Goal: Task Accomplishment & Management: Use online tool/utility

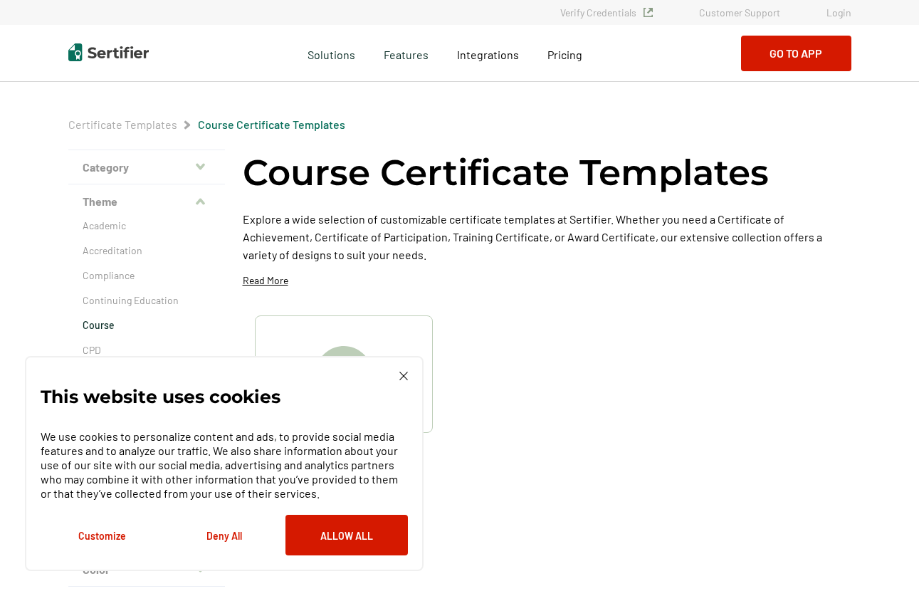
click at [835, 14] on link "Login" at bounding box center [839, 12] width 25 height 12
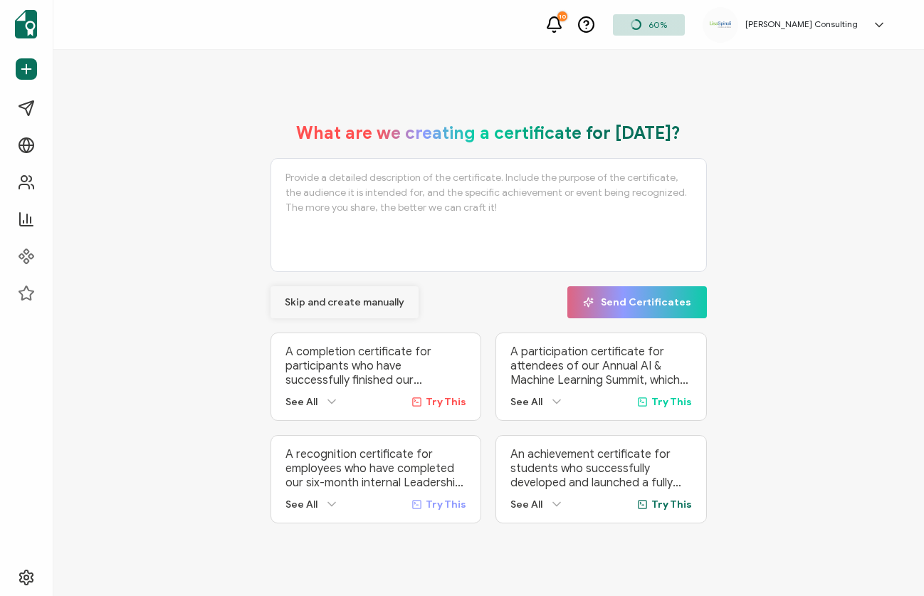
click at [295, 301] on span "Skip and create manually" at bounding box center [345, 303] width 120 height 10
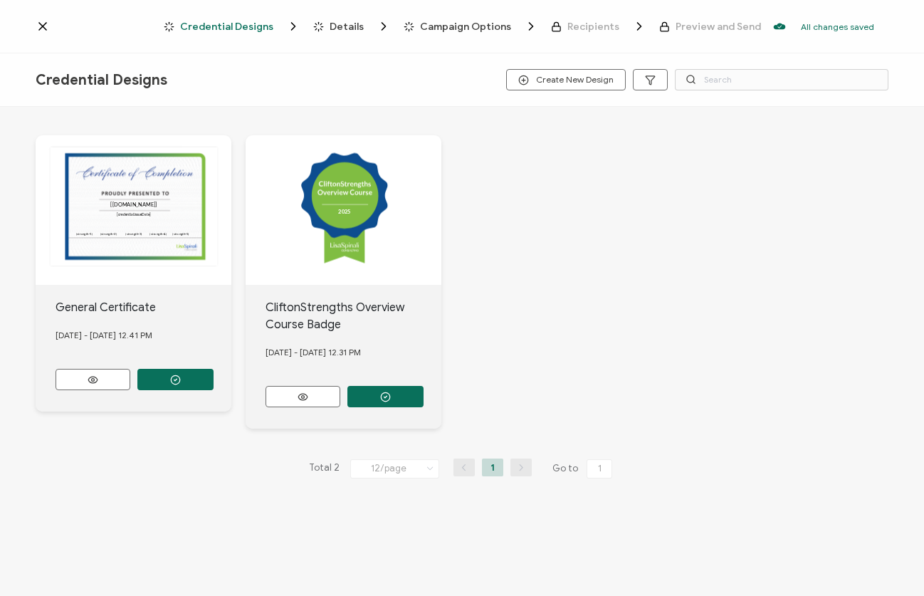
click at [367, 192] on div "2025 2025" at bounding box center [344, 210] width 196 height 150
click at [352, 203] on div "2025 2025" at bounding box center [344, 210] width 196 height 150
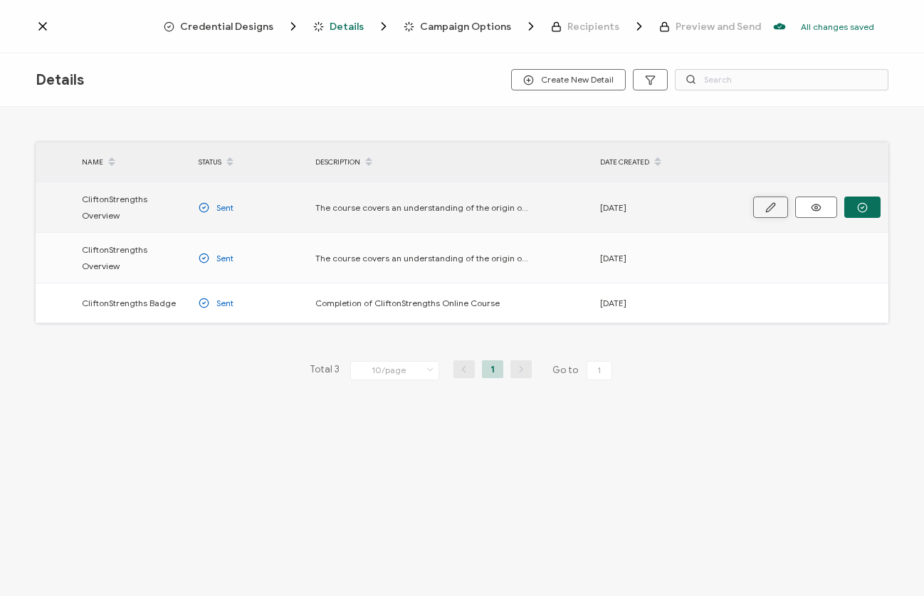
click at [770, 208] on button "button" at bounding box center [770, 207] width 35 height 21
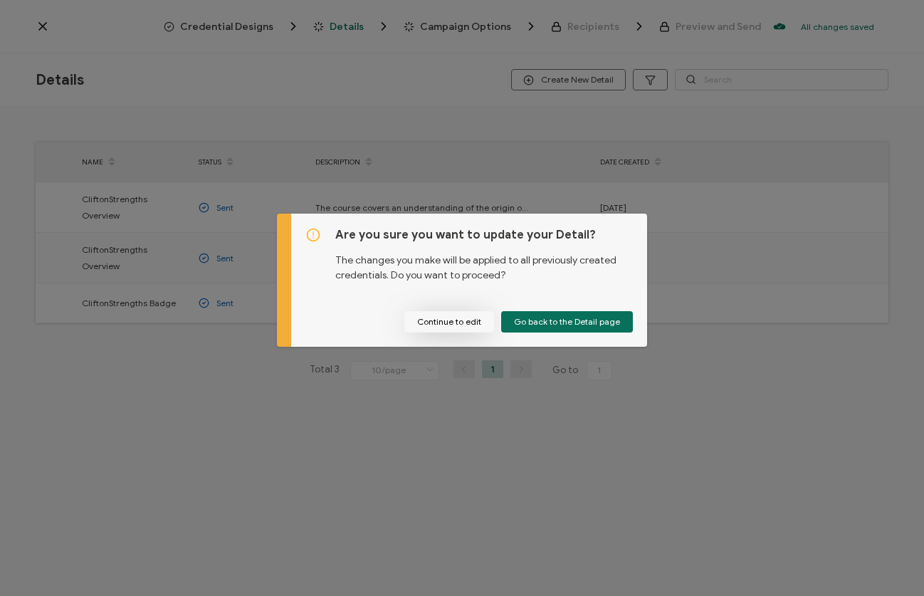
click at [481, 325] on button "Continue to edit" at bounding box center [449, 321] width 90 height 21
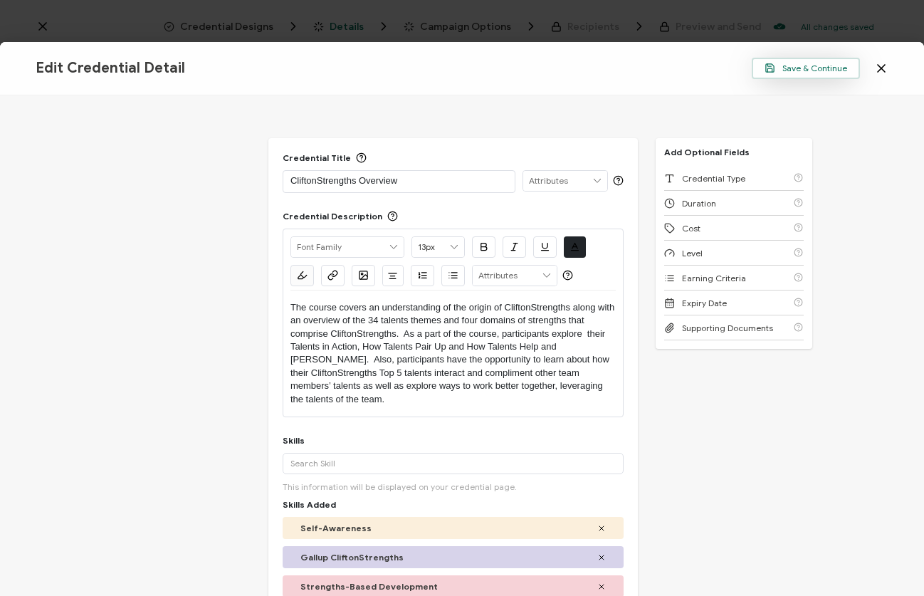
click at [809, 73] on button "Save & Continue" at bounding box center [806, 68] width 108 height 21
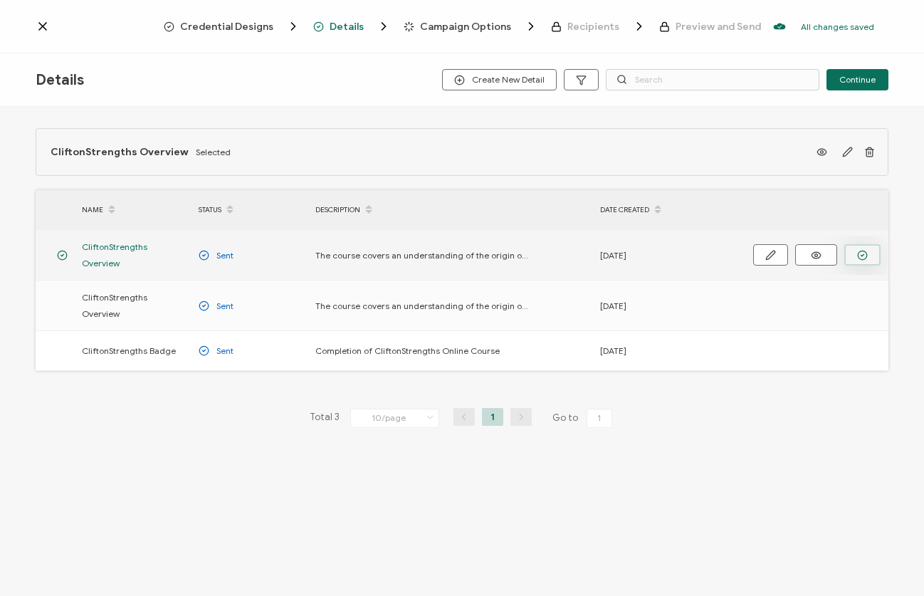
click at [854, 244] on button "button" at bounding box center [862, 254] width 36 height 21
click at [812, 253] on icon at bounding box center [816, 255] width 18 height 11
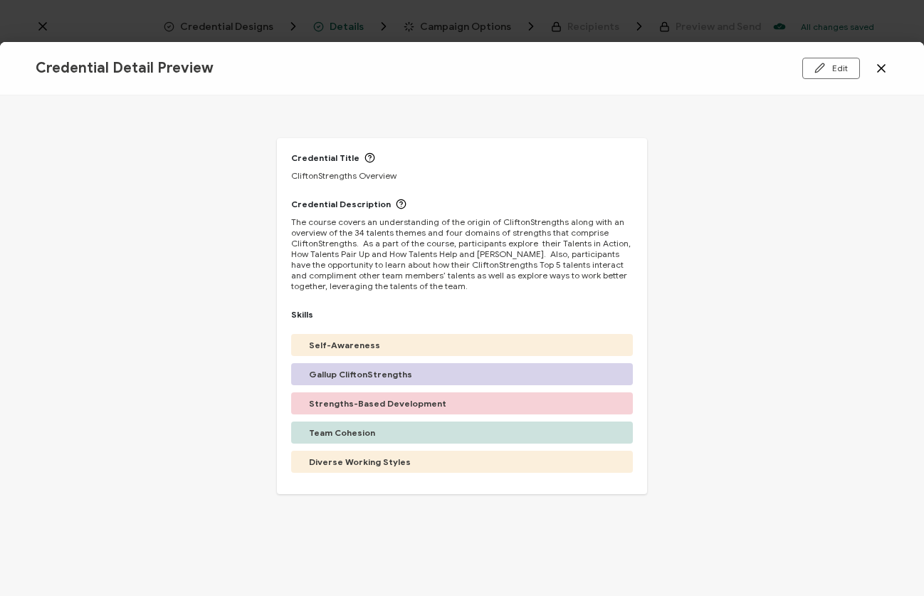
click at [880, 70] on icon at bounding box center [881, 68] width 14 height 14
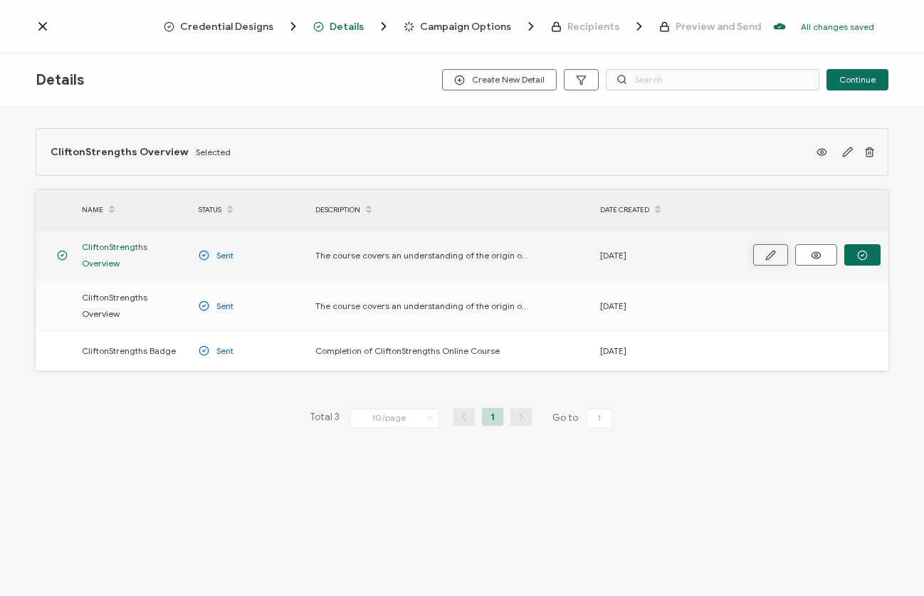
click at [777, 252] on button "button" at bounding box center [770, 254] width 35 height 21
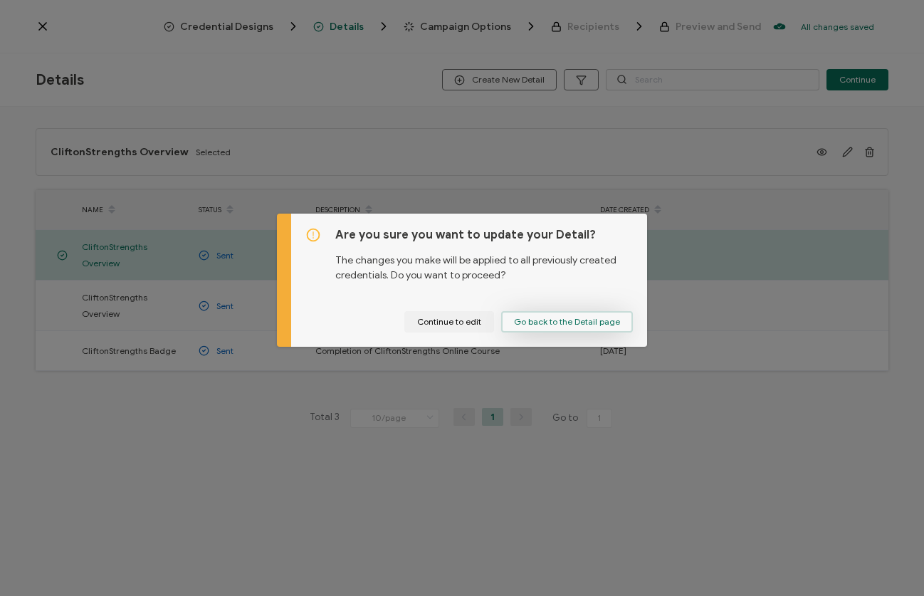
click at [617, 325] on button "Go back to the Detail page" at bounding box center [567, 321] width 132 height 21
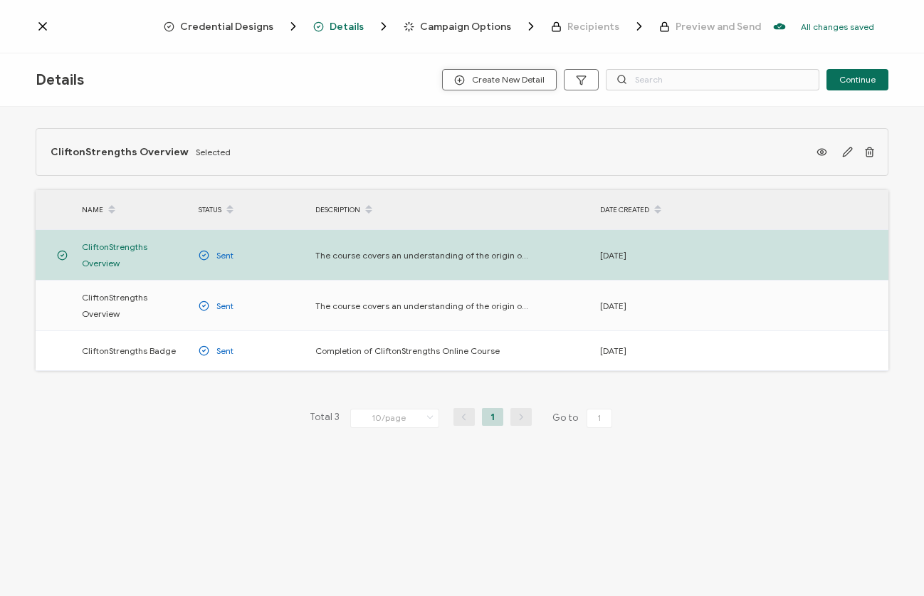
click at [540, 77] on span "Create New Detail" at bounding box center [499, 80] width 90 height 11
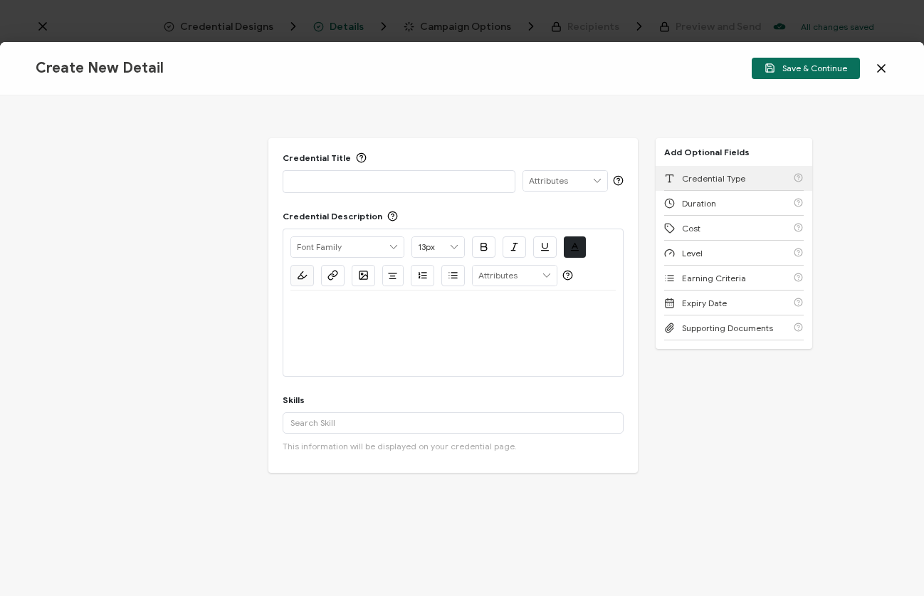
click at [719, 180] on span "Credential Type" at bounding box center [713, 178] width 63 height 11
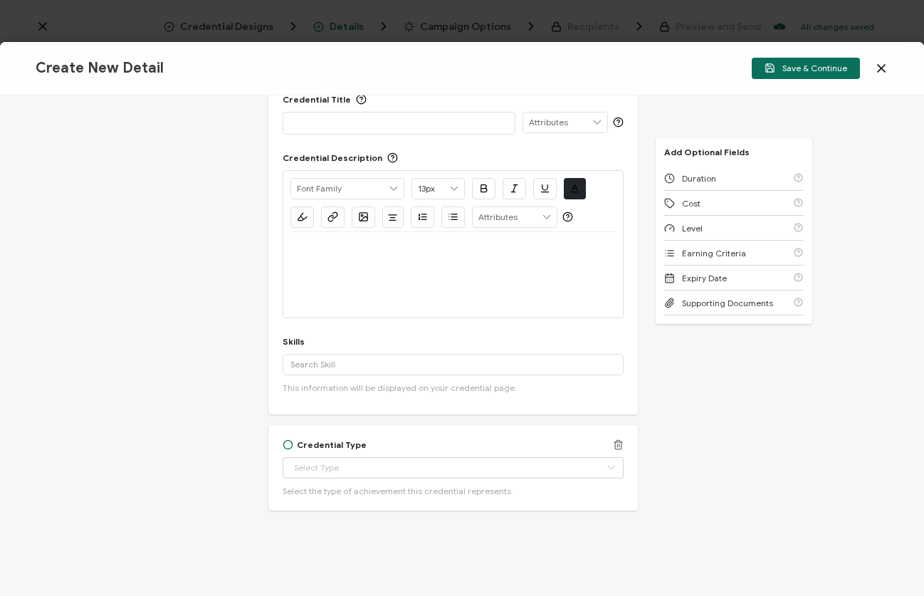
scroll to position [112, 0]
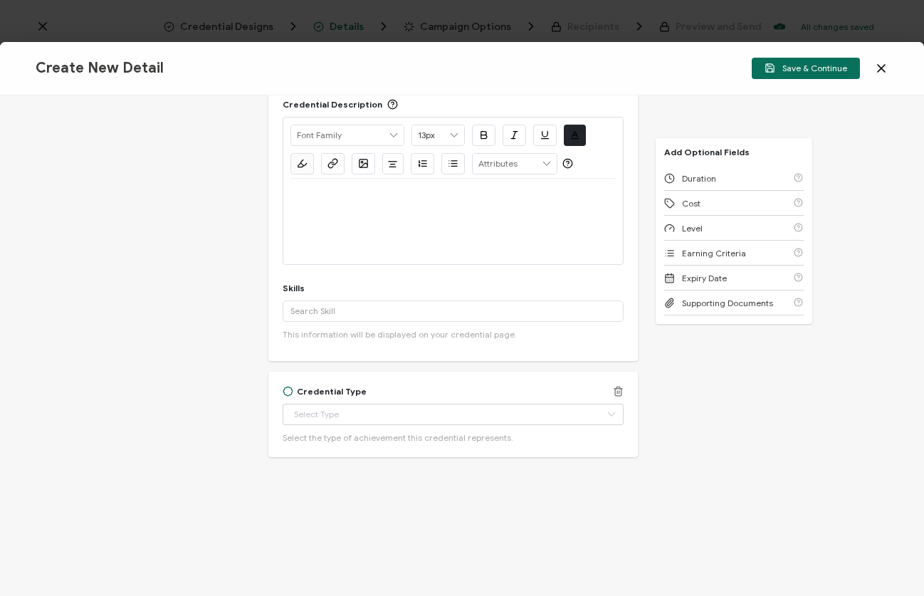
click at [613, 387] on icon at bounding box center [618, 391] width 11 height 11
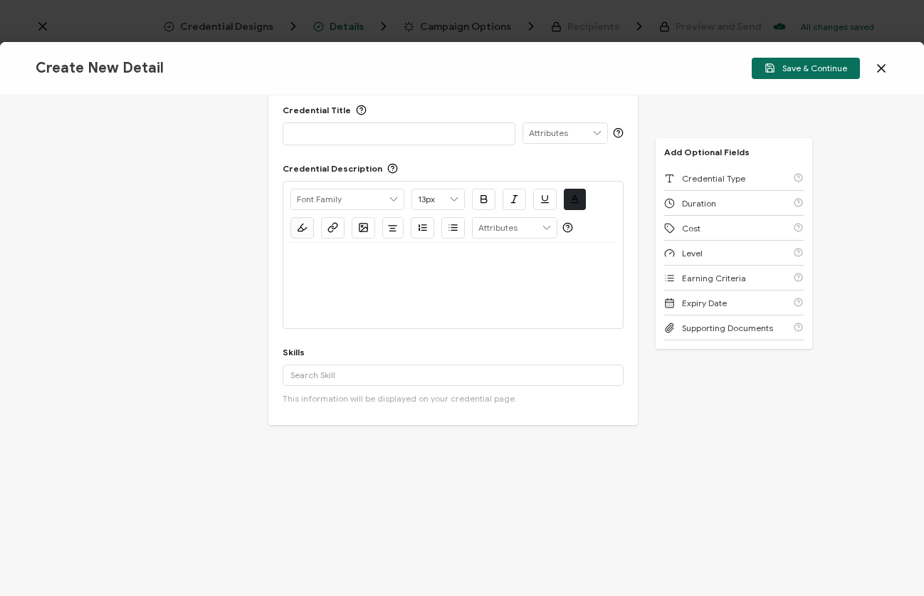
scroll to position [47, 0]
click at [394, 130] on p at bounding box center [399, 134] width 217 height 14
click at [885, 66] on icon at bounding box center [881, 68] width 14 height 14
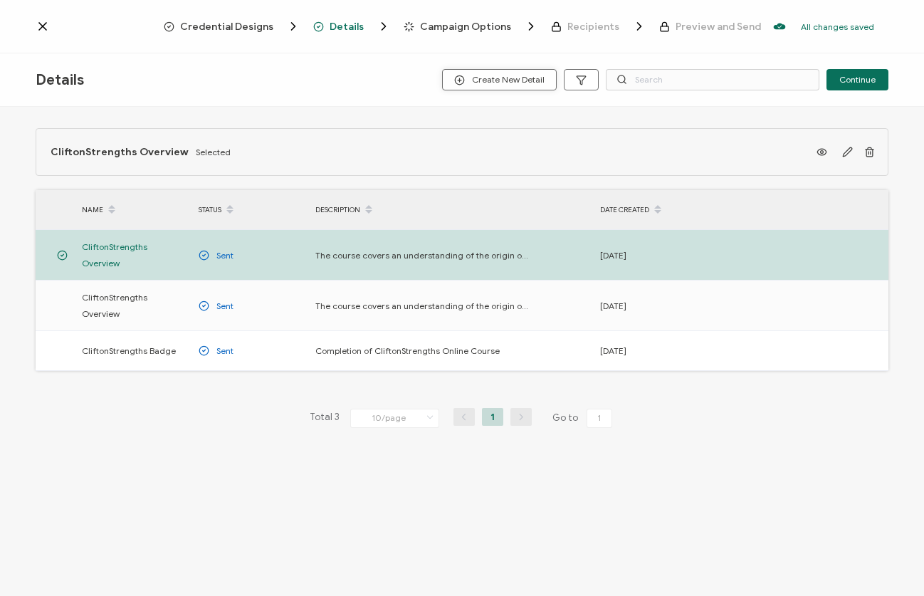
click at [516, 73] on button "Create New Detail" at bounding box center [499, 79] width 115 height 21
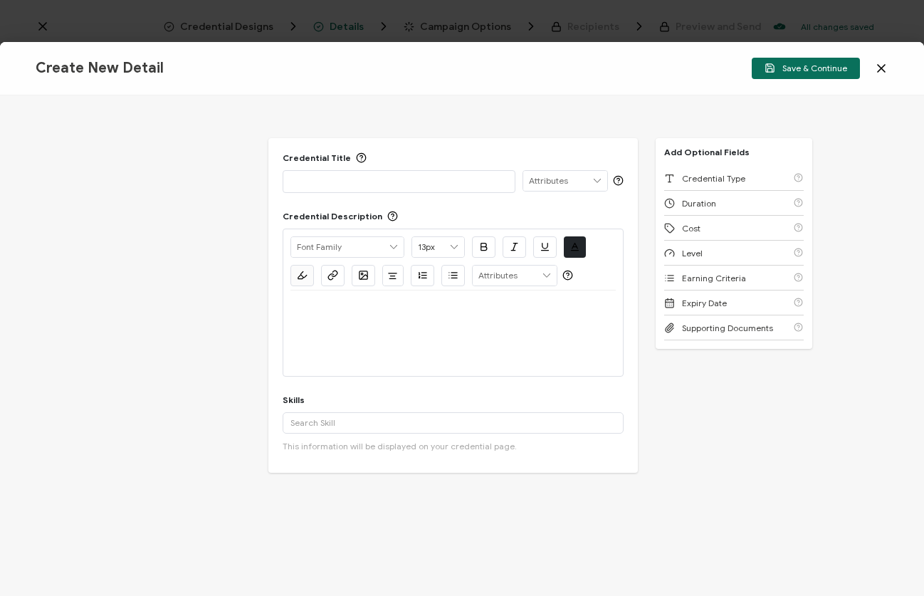
click at [427, 187] on p at bounding box center [399, 181] width 217 height 14
paste div
click at [373, 306] on p at bounding box center [453, 307] width 325 height 13
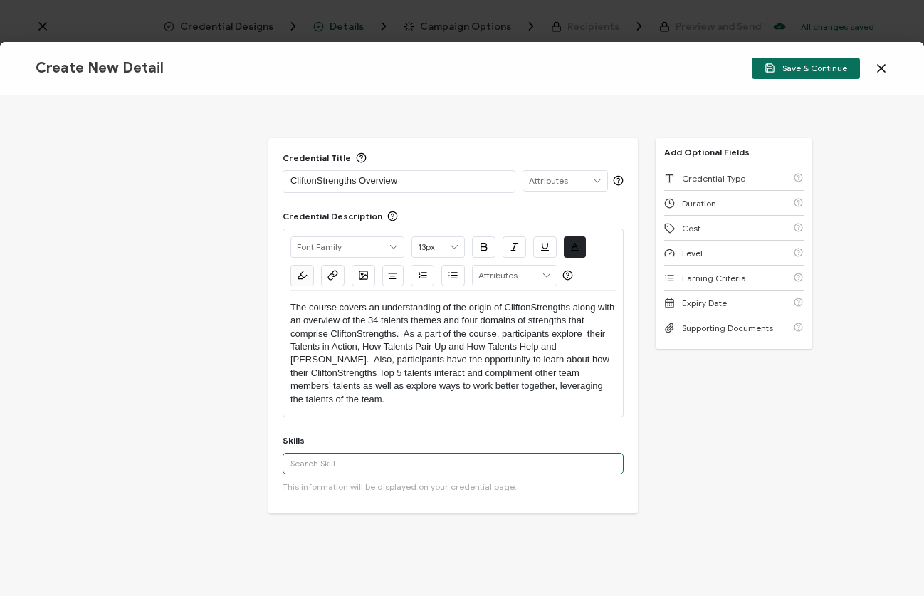
click at [404, 453] on input "text" at bounding box center [453, 463] width 341 height 21
type input "Gallup CliftonStrengths"
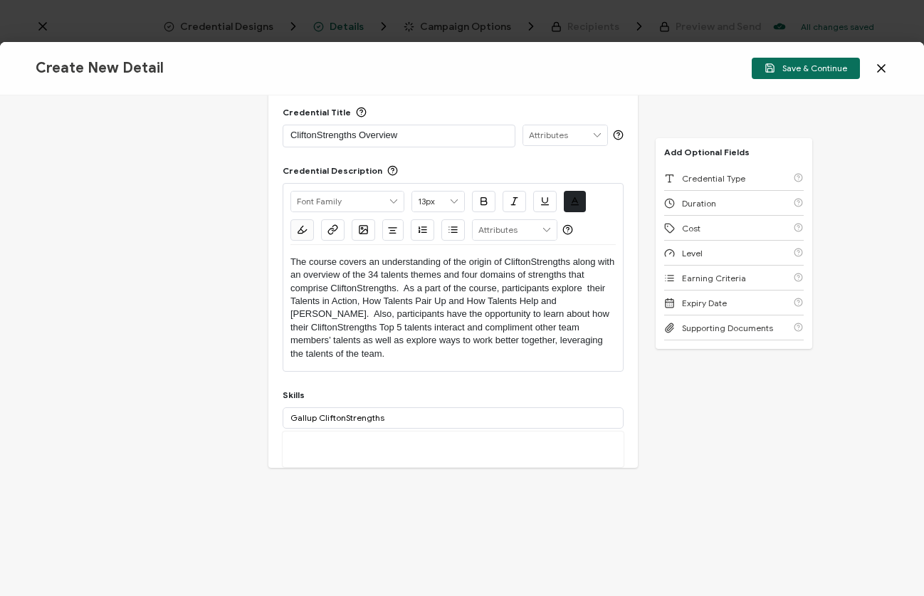
scroll to position [48, 0]
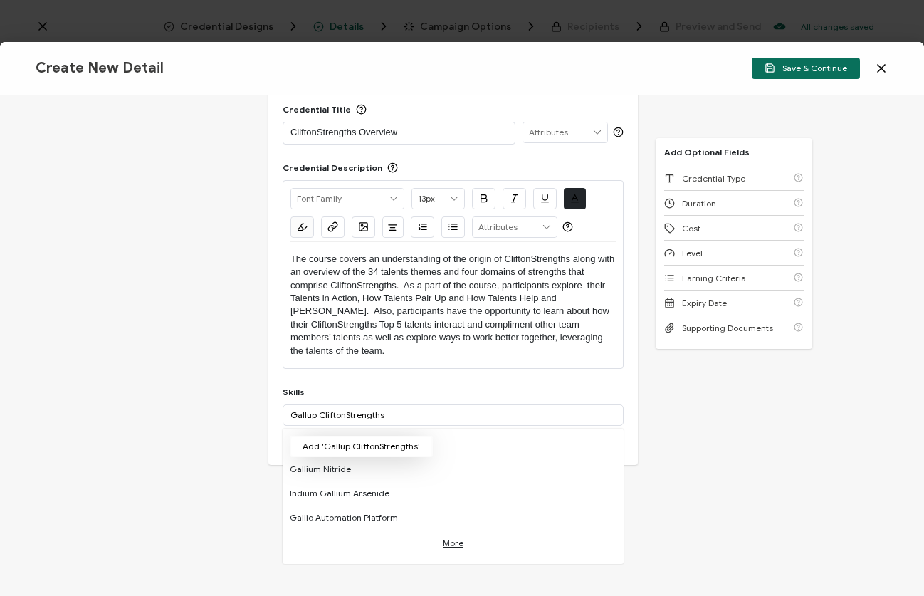
click at [375, 438] on button "Add 'Gallup CliftonStrengths'" at bounding box center [361, 446] width 143 height 21
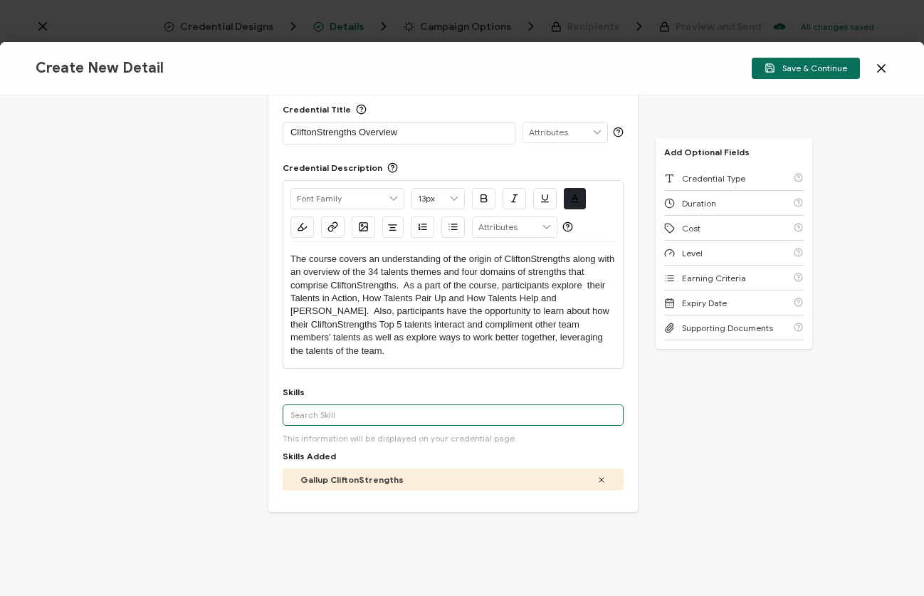
click at [370, 405] on input "text" at bounding box center [453, 414] width 341 height 21
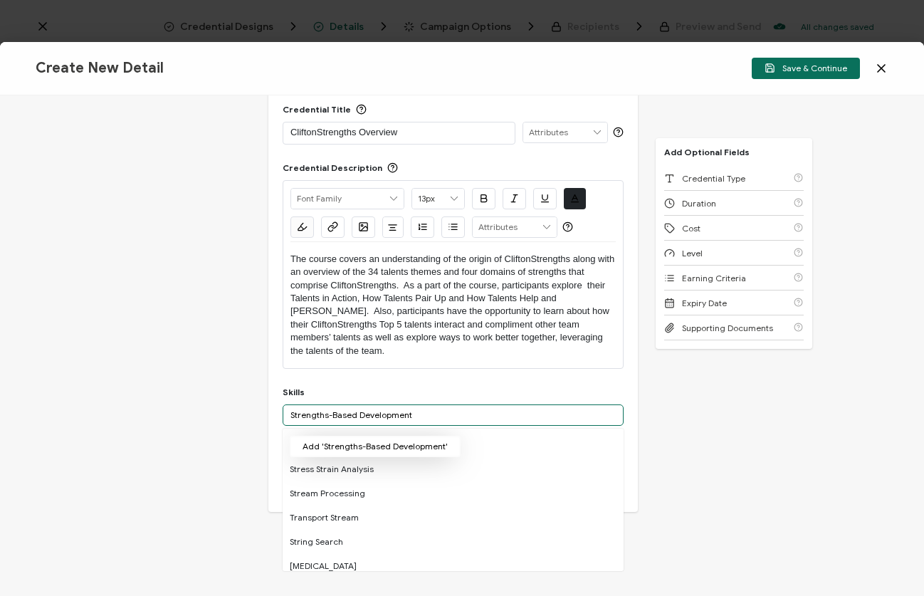
type input "Strengths-Based Development"
click at [363, 436] on button "Add 'Strengths-Based Development'" at bounding box center [375, 446] width 171 height 21
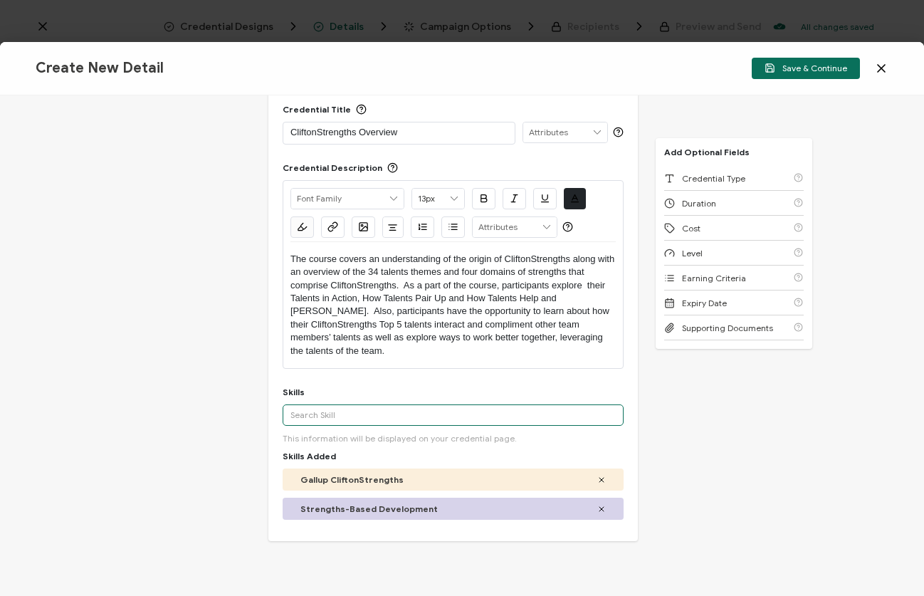
click at [375, 404] on input "text" at bounding box center [453, 414] width 341 height 21
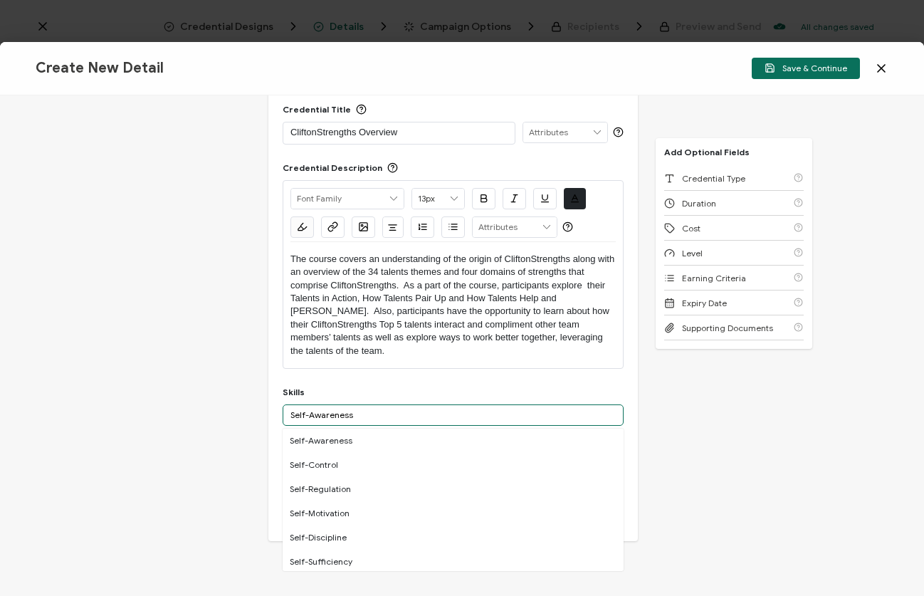
click at [362, 404] on input "Self-Awareness" at bounding box center [453, 414] width 341 height 21
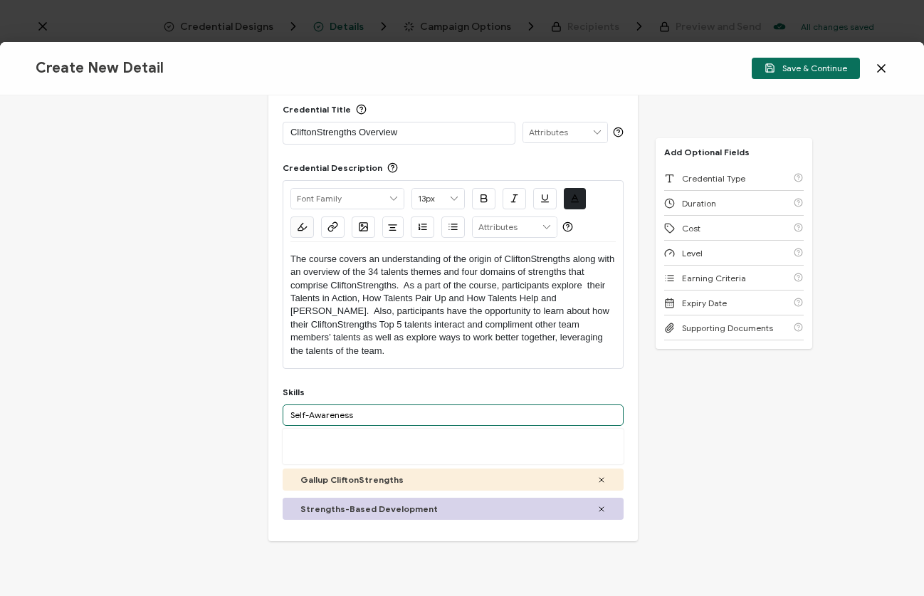
click at [362, 404] on input "Self-Awareness" at bounding box center [453, 414] width 341 height 21
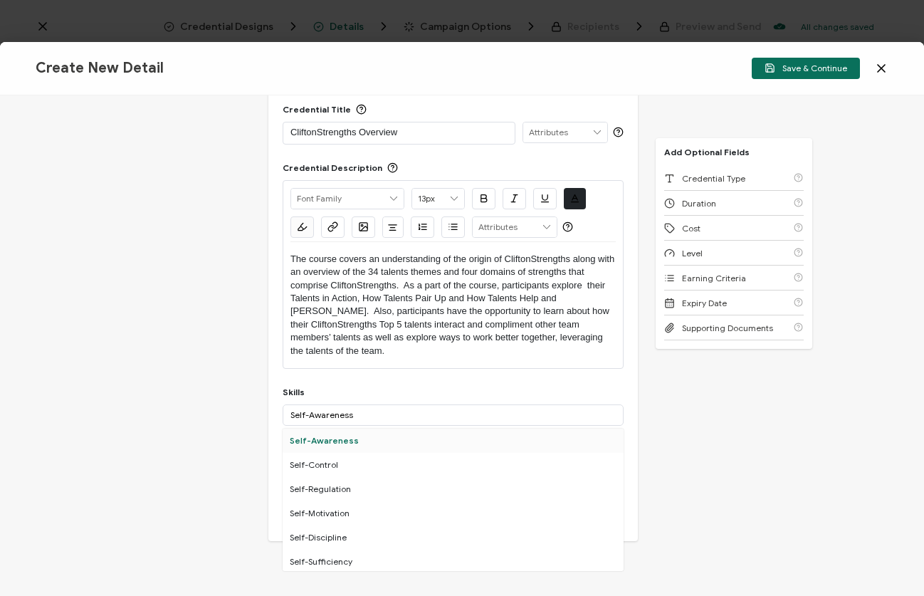
click at [355, 429] on div "Self-Awareness" at bounding box center [453, 441] width 341 height 24
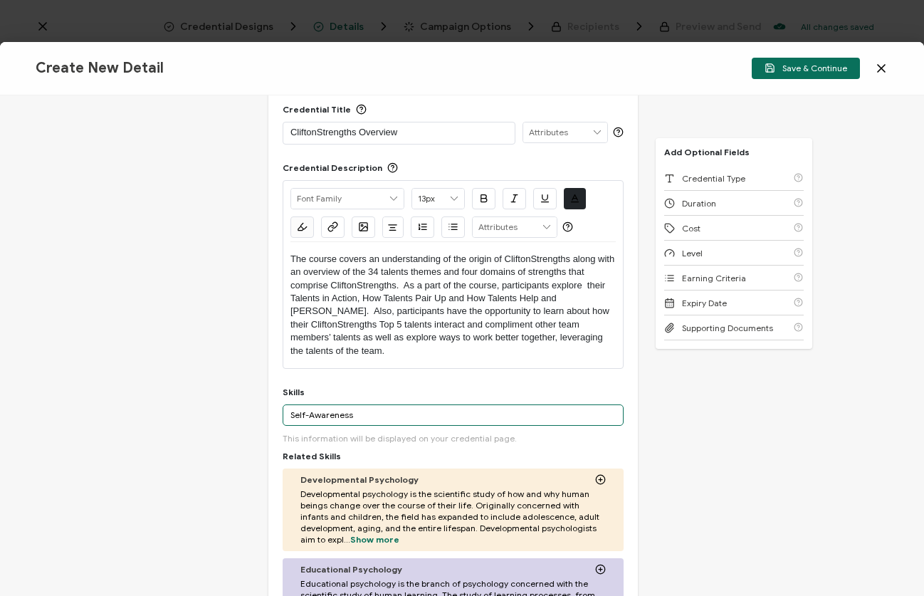
drag, startPoint x: 371, startPoint y: 402, endPoint x: 269, endPoint y: 400, distance: 101.8
click at [269, 400] on div "Credential Title CliftonStrengths Overview ISSUER Issuer Name Credential Descri…" at bounding box center [453, 450] width 370 height 720
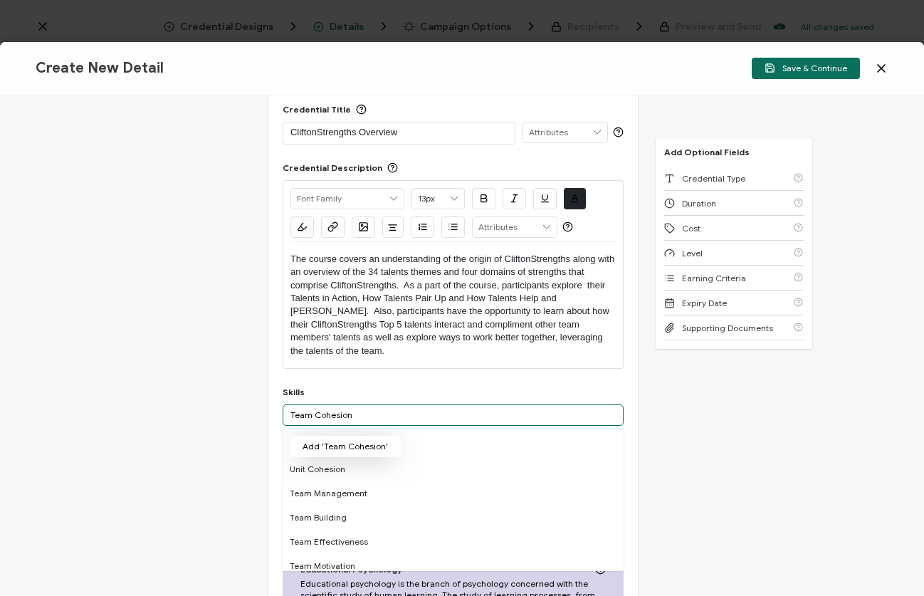
type input "Team Cohesion"
click at [352, 436] on button "Add 'Team Cohesion'" at bounding box center [345, 446] width 111 height 21
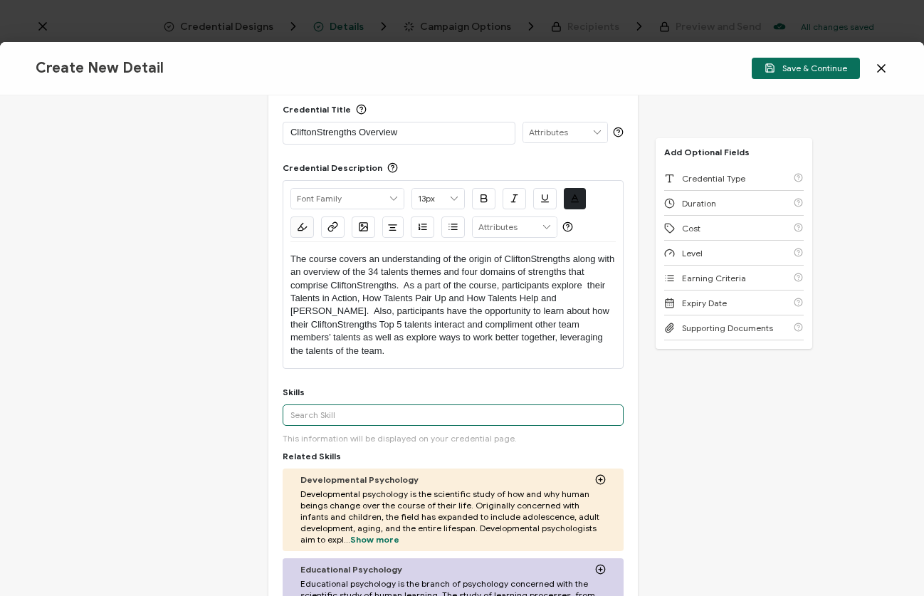
click at [357, 404] on input "text" at bounding box center [453, 414] width 341 height 21
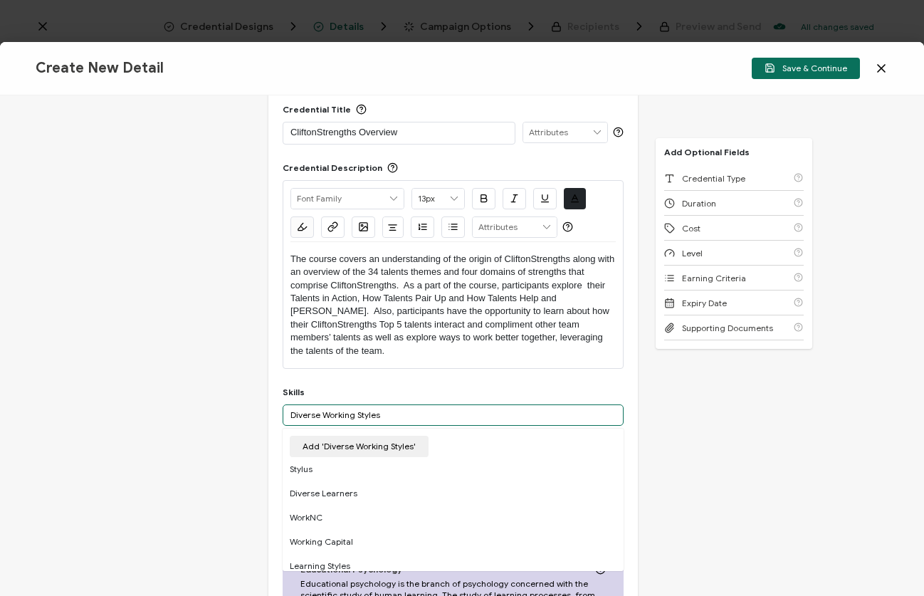
type input "Diverse Working Styles"
click at [379, 436] on button "Add 'Diverse Working Styles'" at bounding box center [359, 446] width 139 height 21
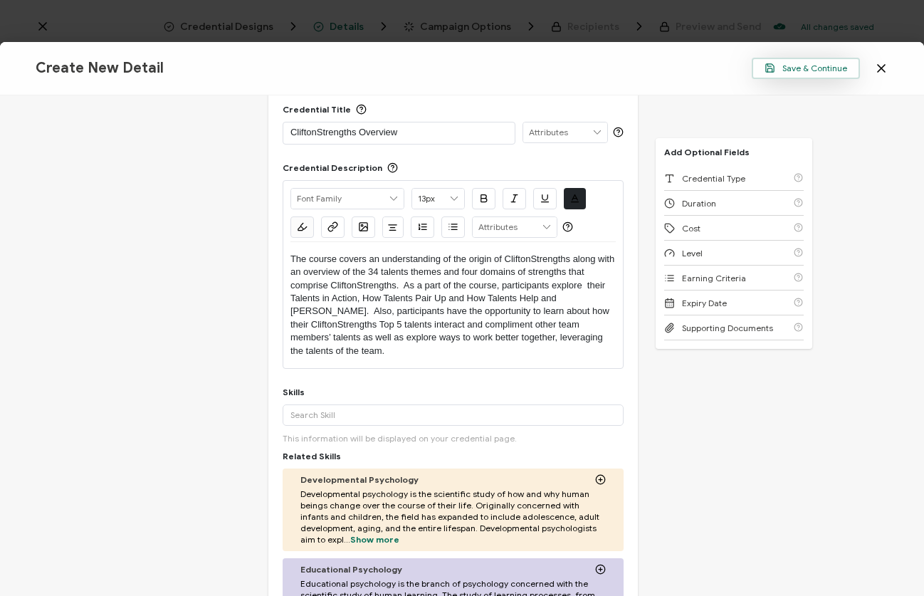
click at [809, 66] on span "Save & Continue" at bounding box center [806, 68] width 83 height 11
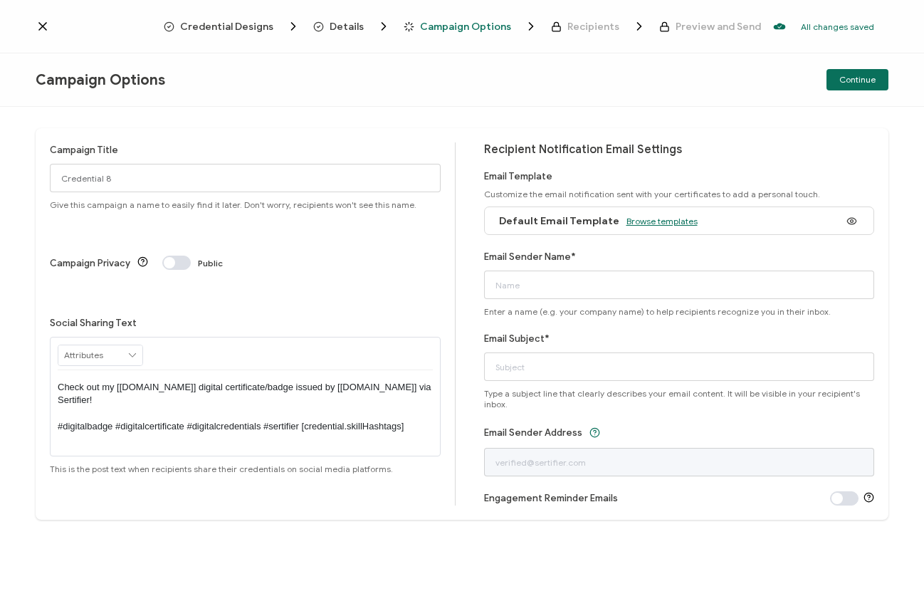
click at [639, 219] on span "Browse templates" at bounding box center [662, 221] width 71 height 11
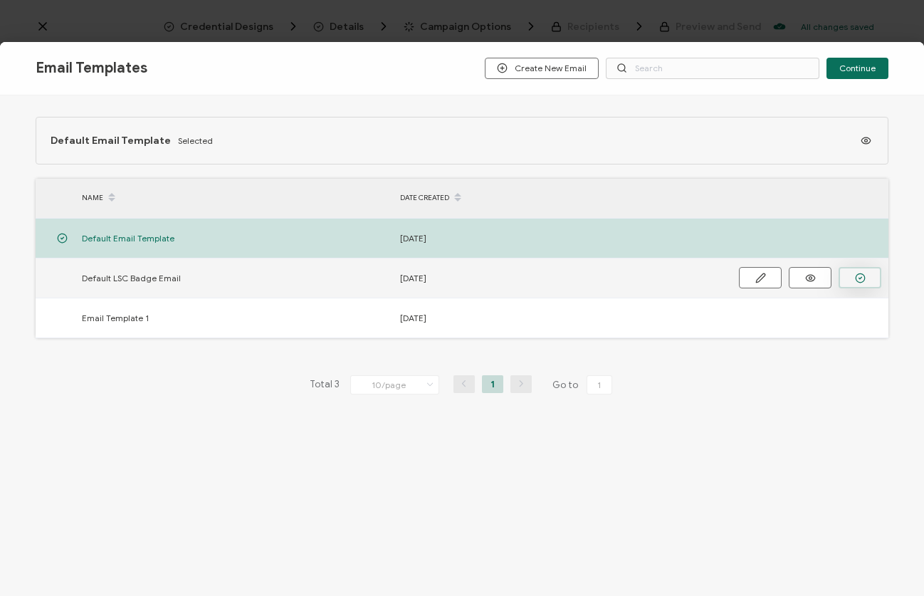
click at [862, 268] on button "button" at bounding box center [860, 277] width 43 height 21
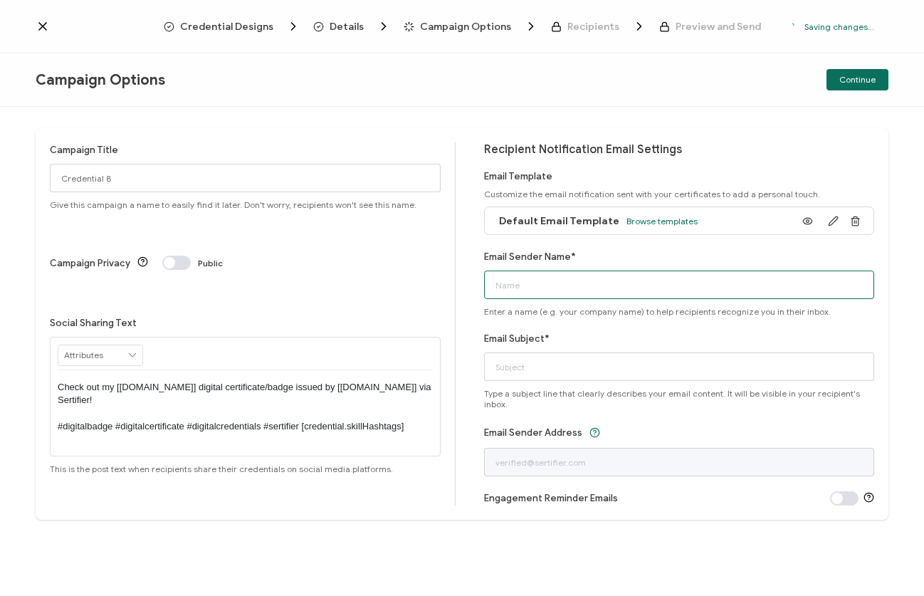
click at [736, 281] on input "Email Sender Name*" at bounding box center [679, 285] width 391 height 28
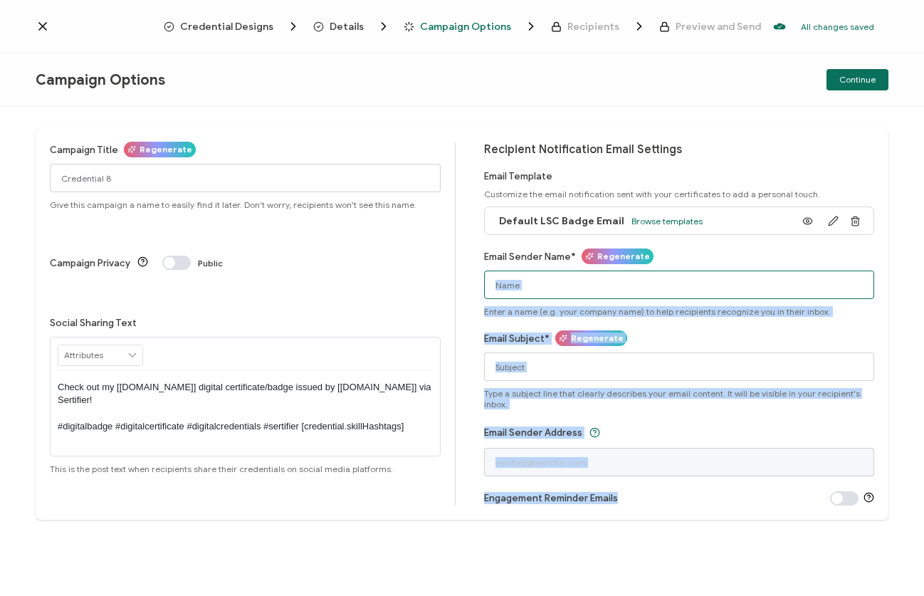
click at [736, 281] on input "Email Sender Name*" at bounding box center [679, 285] width 391 height 28
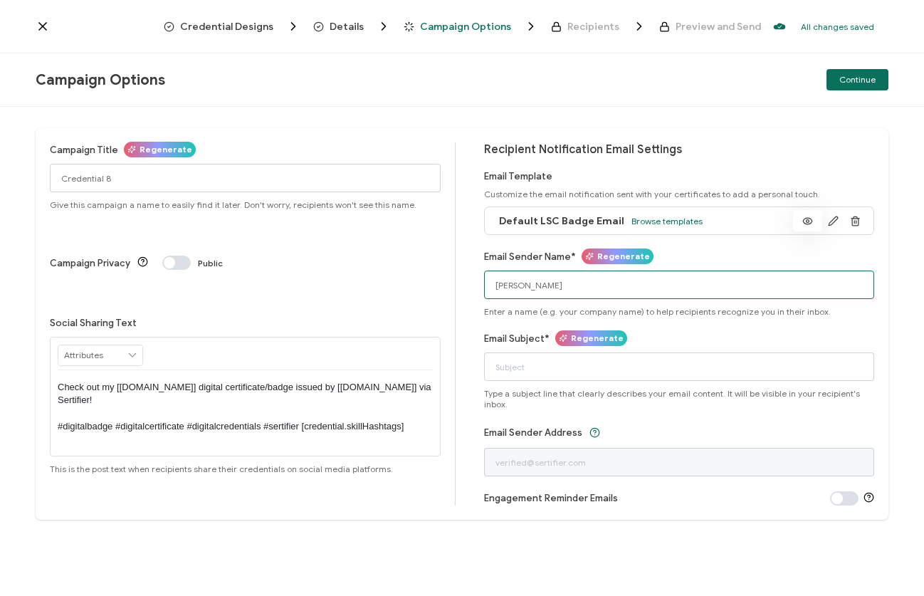
type input "Lisa Spinali"
click at [805, 221] on icon at bounding box center [808, 221] width 18 height 11
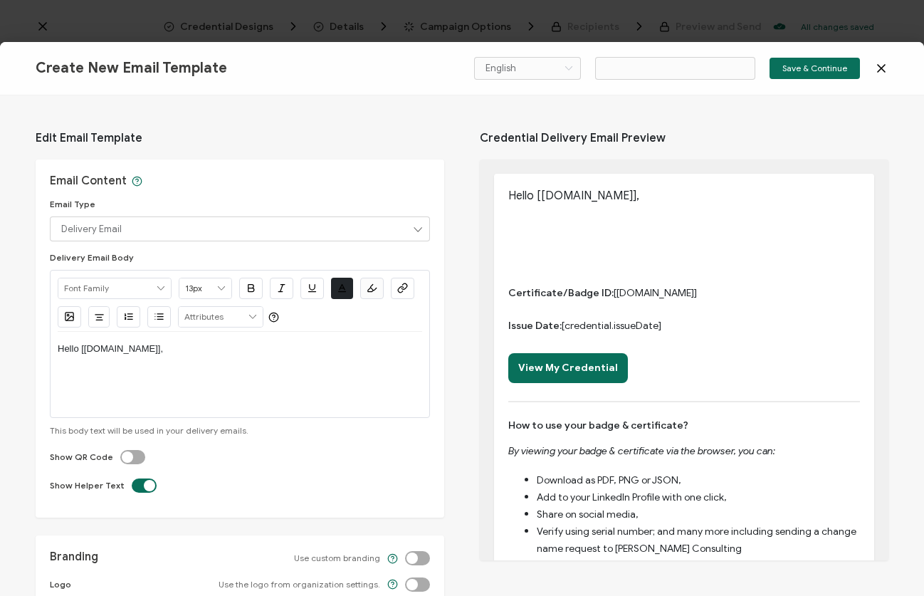
type input "Email Template 4"
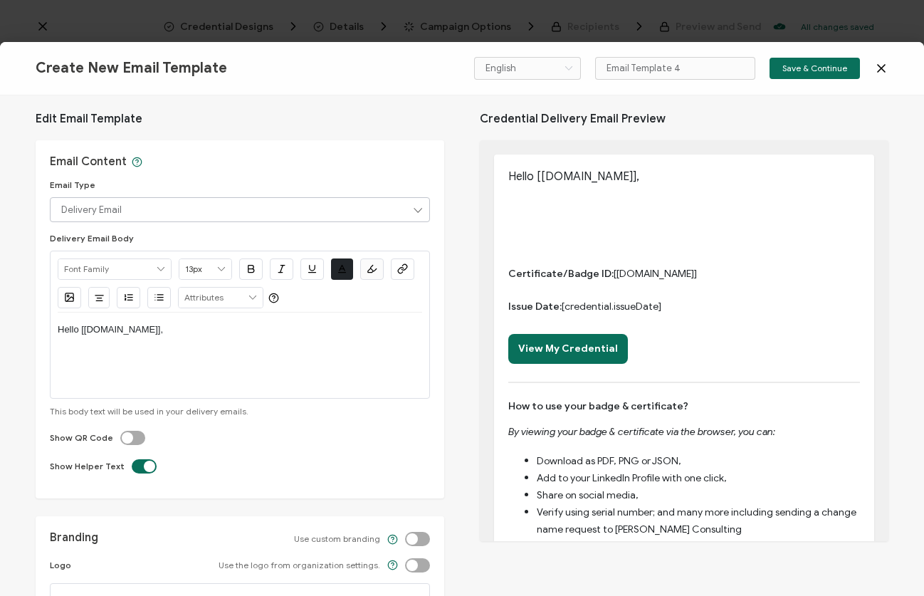
scroll to position [23, 0]
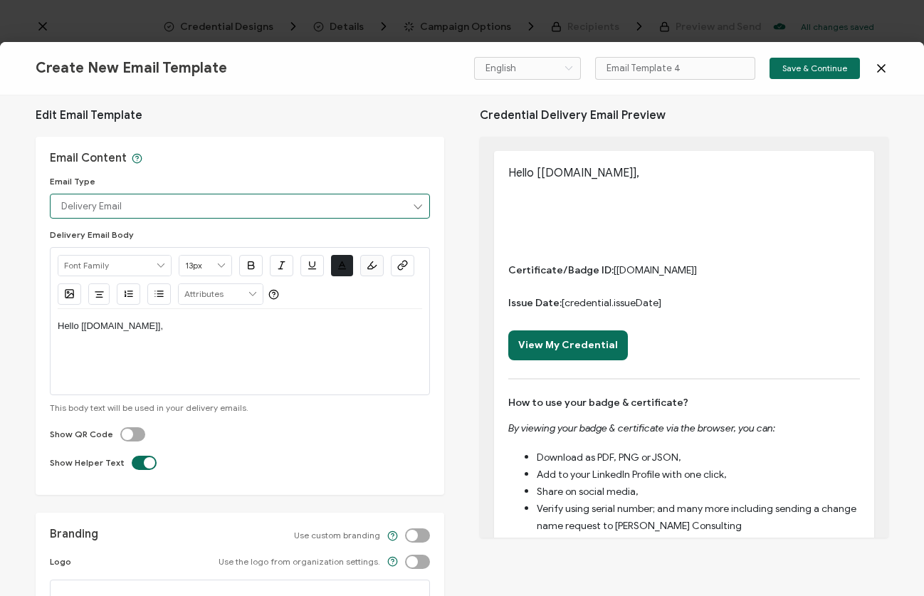
click at [333, 216] on input "Delivery Email" at bounding box center [240, 206] width 380 height 25
click at [409, 150] on div "Email Content Email Type Delivery Email Delivery Email Body Alright Sans Amita …" at bounding box center [240, 316] width 409 height 358
click at [878, 60] on div "English Bahasa indonesia Deutsch English Español Français Italiano Magyar Portu…" at bounding box center [681, 68] width 414 height 23
click at [883, 71] on icon at bounding box center [881, 68] width 14 height 14
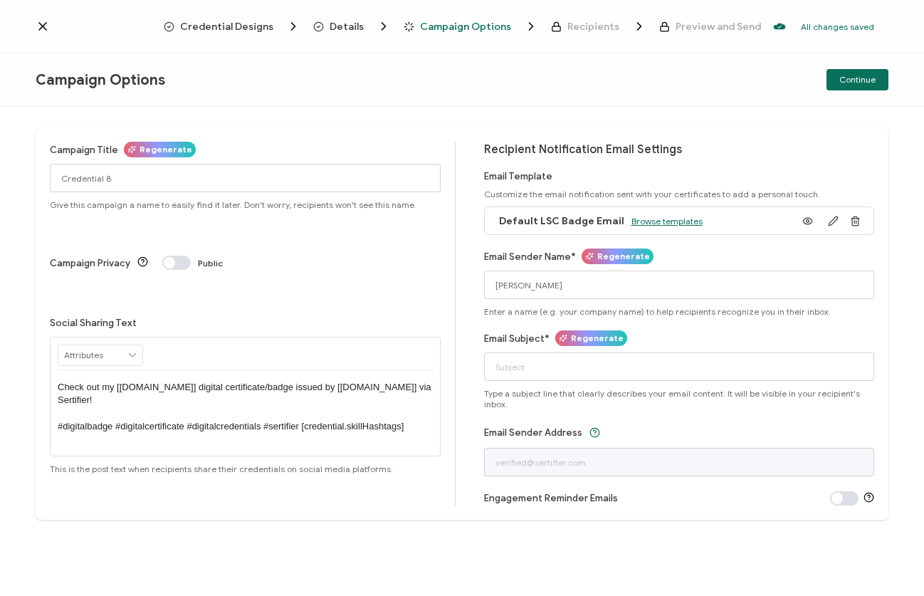
click at [664, 217] on span "Browse templates" at bounding box center [667, 221] width 71 height 11
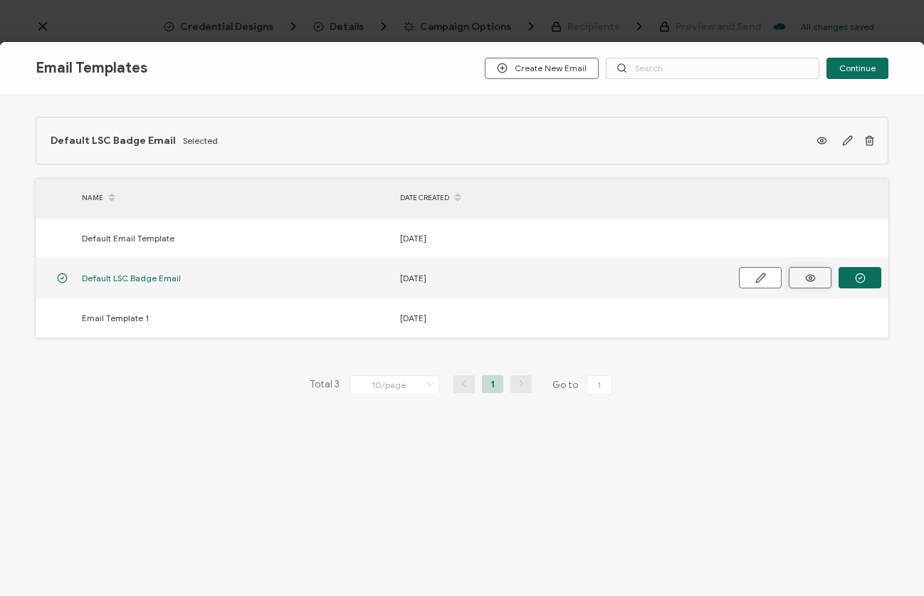
click at [816, 274] on icon "button" at bounding box center [811, 278] width 18 height 11
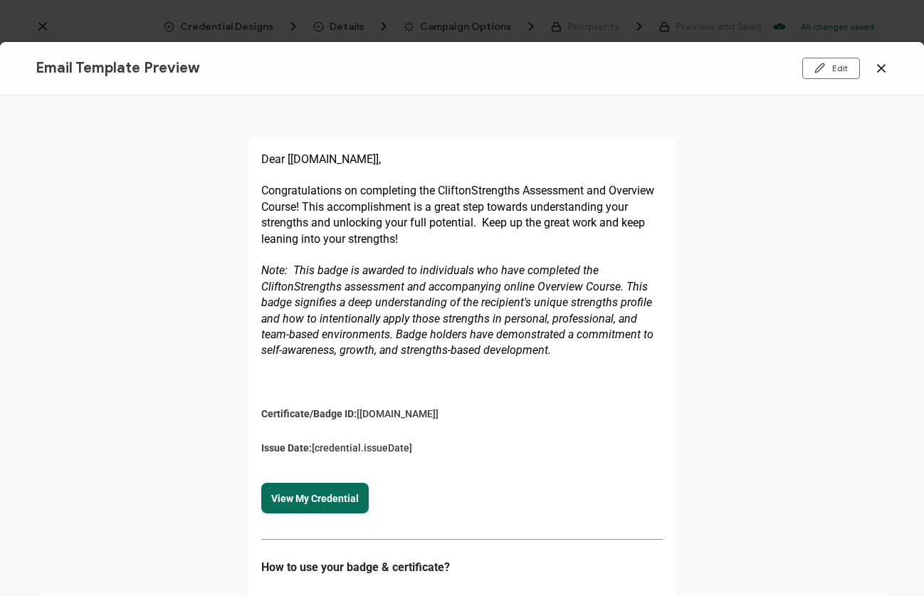
click at [882, 66] on icon at bounding box center [881, 68] width 14 height 14
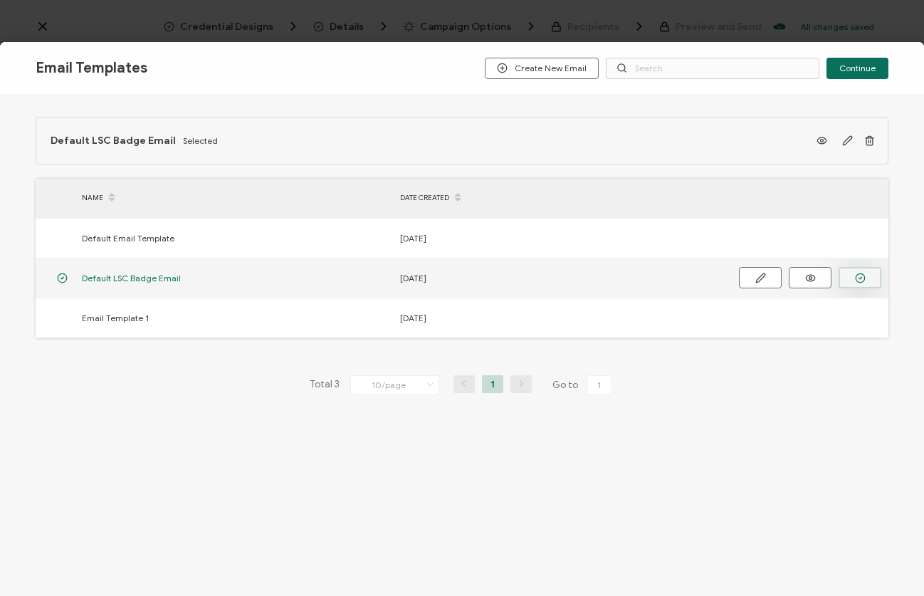
click at [859, 273] on icon "button" at bounding box center [860, 278] width 11 height 11
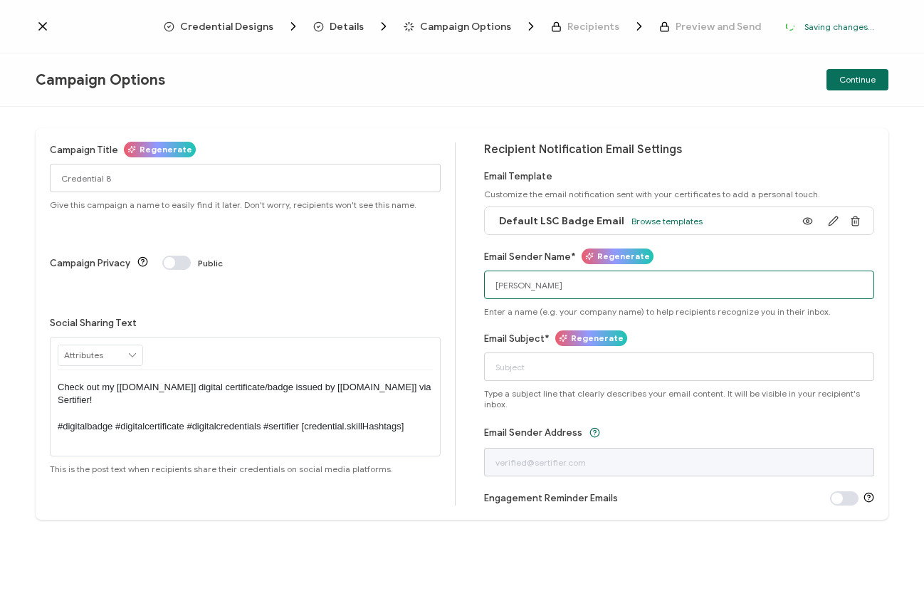
click at [581, 290] on input "Lisa Spinali" at bounding box center [679, 285] width 391 height 28
type input "Lisa Spinali"
click at [569, 282] on input "Lisa Spinali" at bounding box center [679, 285] width 391 height 28
type input "[PERSON_NAME] Consulting"
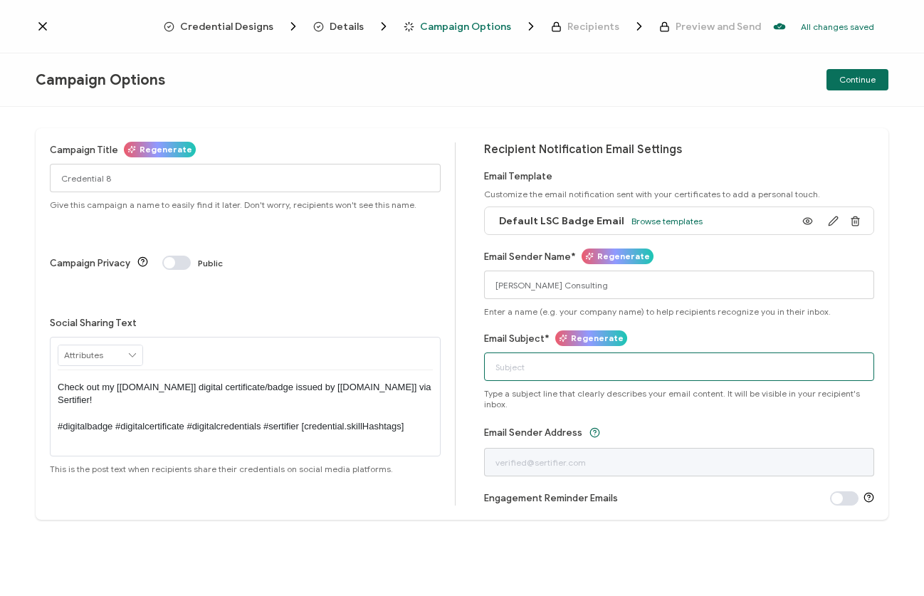
click at [600, 367] on input "Email Subject*" at bounding box center [679, 366] width 391 height 28
paste input "Congratulations - Your CliftonStrengths Overview Course Badge"
type input "Congratulations - Your CliftonStrengths Overview Course Badge"
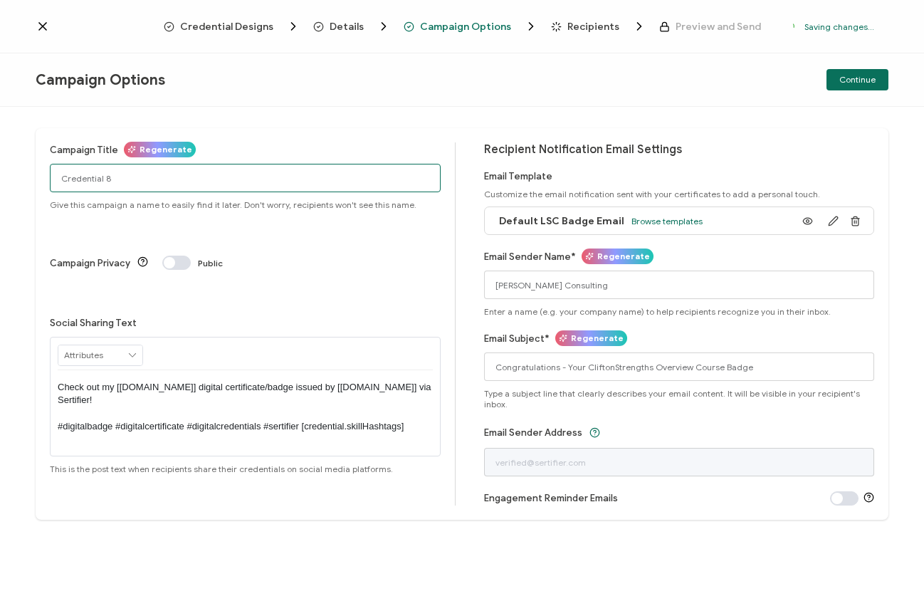
drag, startPoint x: 125, startPoint y: 180, endPoint x: 1, endPoint y: 174, distance: 124.0
click at [1, 174] on div "Campaign Title Regenerate Credential 8 Give this campaign a name to easily find…" at bounding box center [462, 351] width 924 height 489
type input "CCCCO"
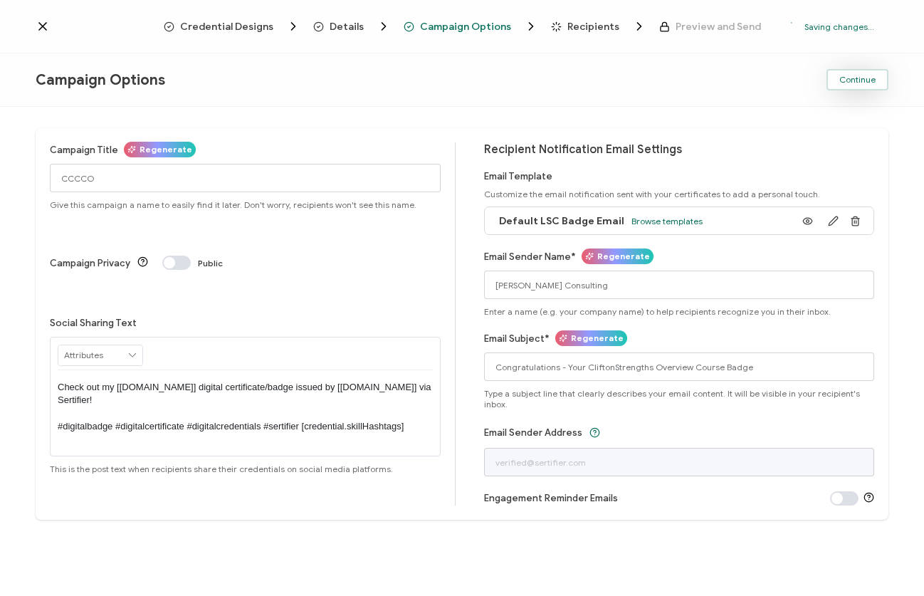
click at [873, 78] on span "Continue" at bounding box center [858, 79] width 36 height 9
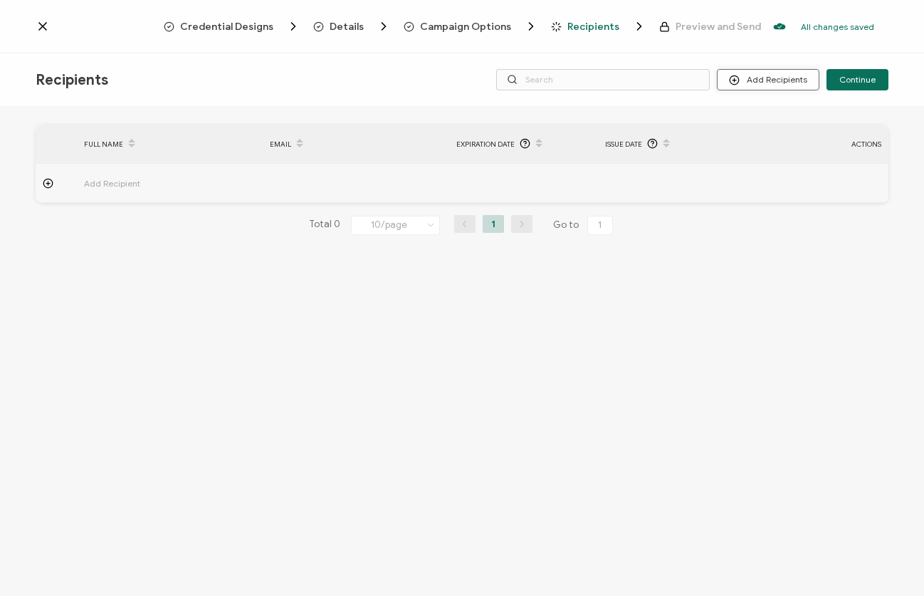
click at [775, 83] on button "Add Recipients" at bounding box center [768, 79] width 103 height 21
click at [124, 179] on span "Add Recipient" at bounding box center [151, 183] width 135 height 16
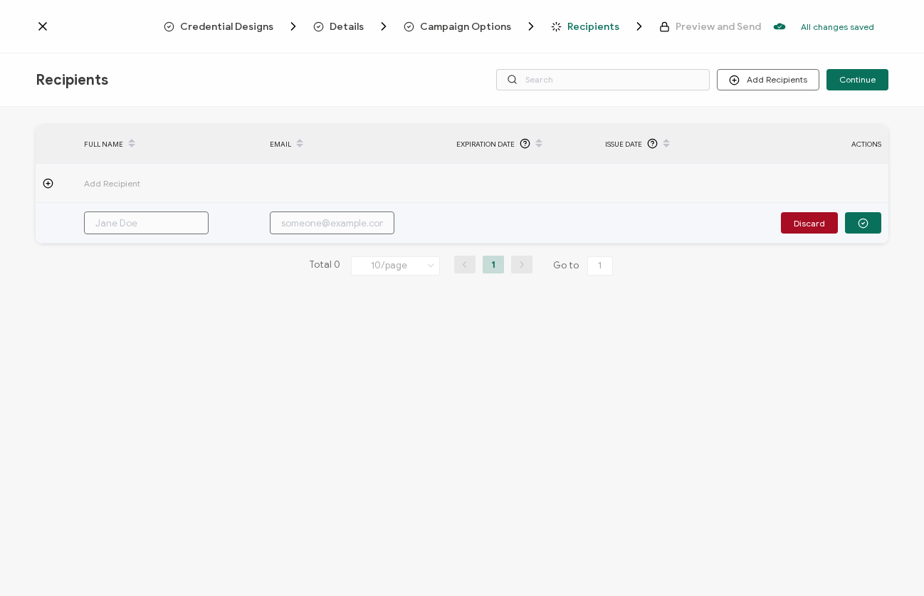
click at [277, 225] on input "text" at bounding box center [332, 222] width 125 height 23
paste input "RMalcolm@cccco.edu"
type input "RMalcolm@cccco.edu"
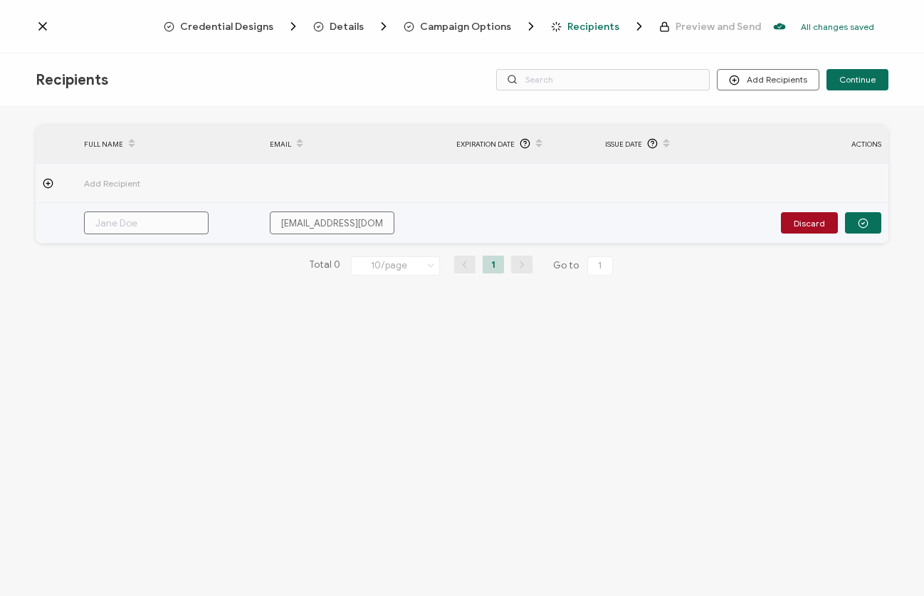
click at [159, 219] on input "text" at bounding box center [146, 222] width 125 height 23
type input "R"
type input "Re"
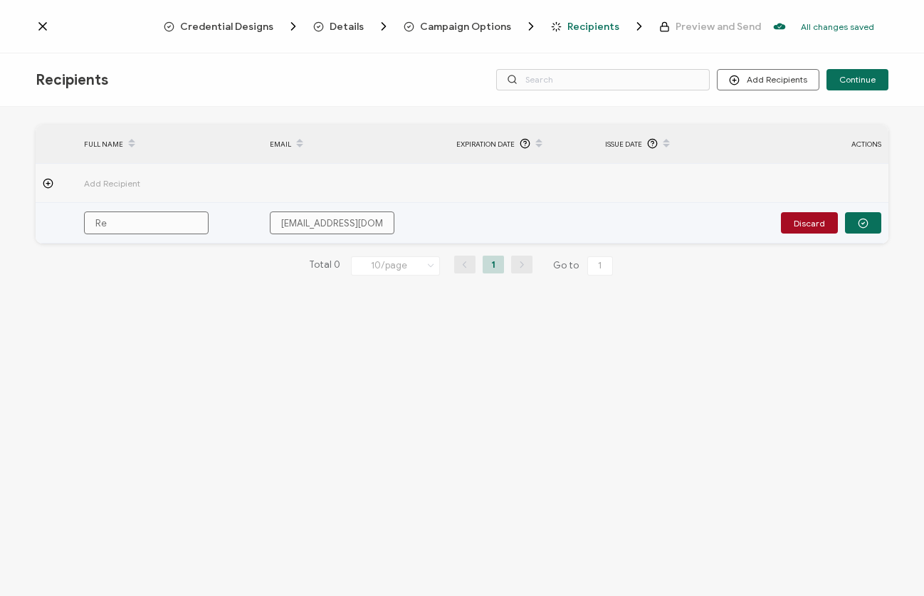
type input "Reg"
type input "Regi"
type input "Regin"
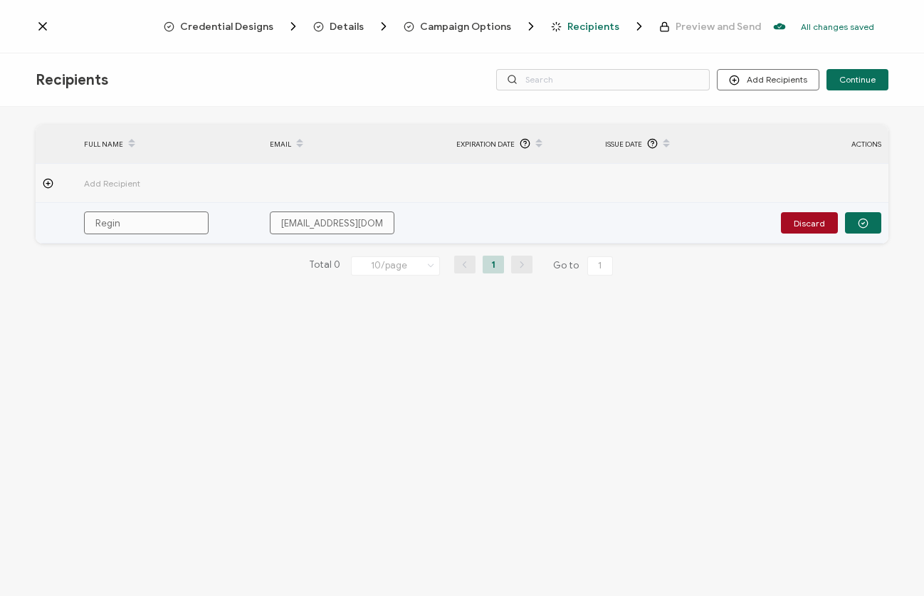
type input "Regin"
type input "Regina"
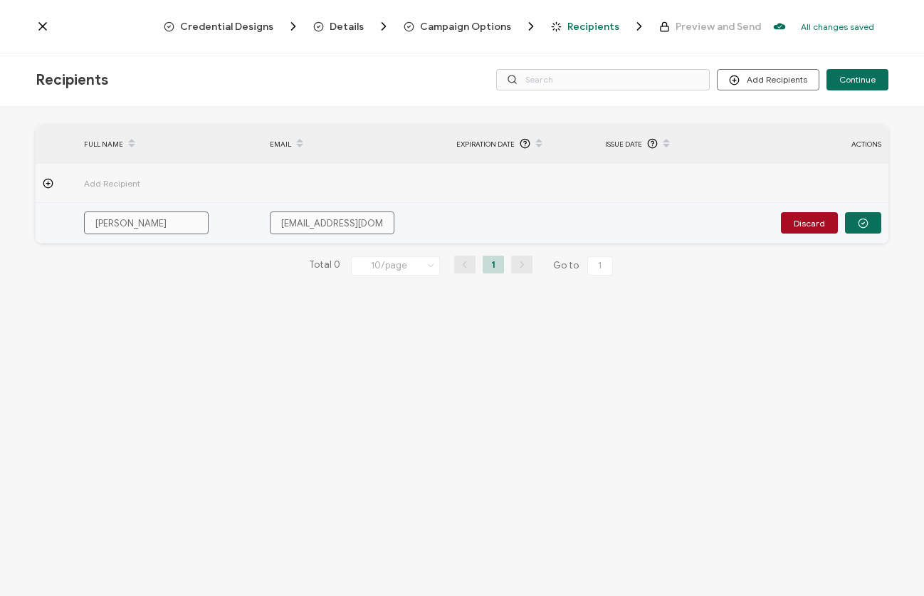
type input "Regina M"
type input "Regina Ma"
type input "Regina Mal"
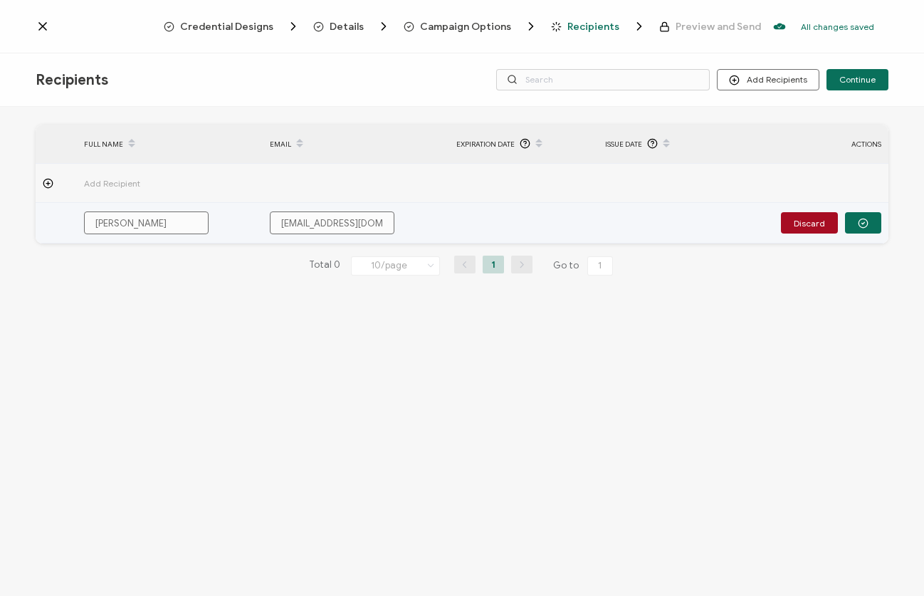
type input "Regina Mal"
type input "Regina Malc"
type input "Regina Malco"
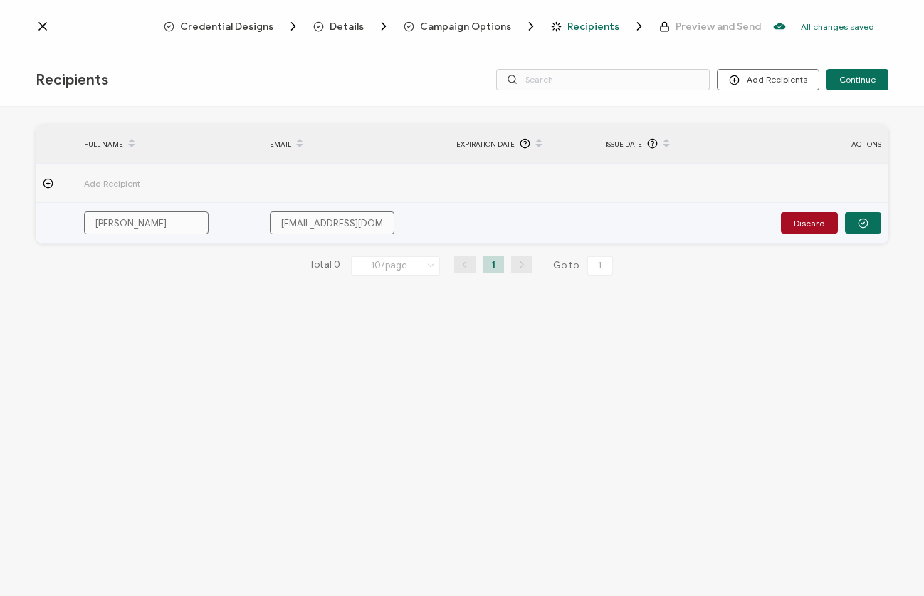
type input "Regina Malcom"
click at [859, 225] on icon "button" at bounding box center [863, 223] width 11 height 11
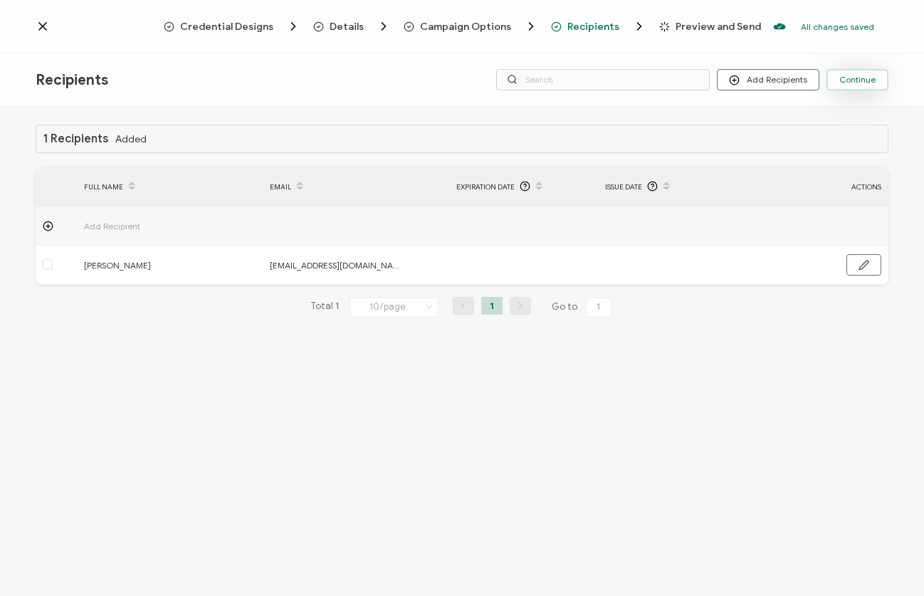
click at [849, 82] on span "Continue" at bounding box center [858, 79] width 36 height 9
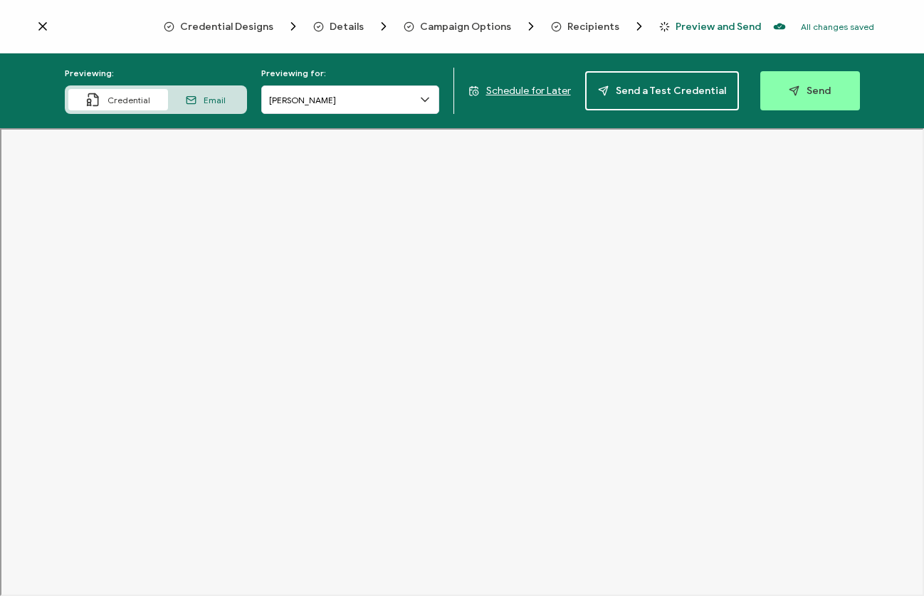
click at [219, 98] on span "Email" at bounding box center [215, 100] width 22 height 11
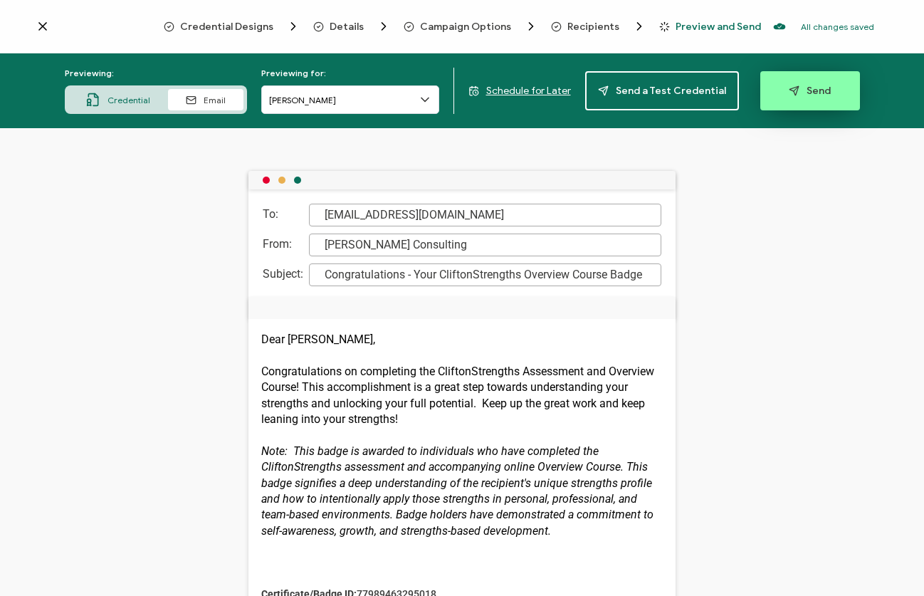
click at [798, 86] on span "Send" at bounding box center [810, 90] width 42 height 11
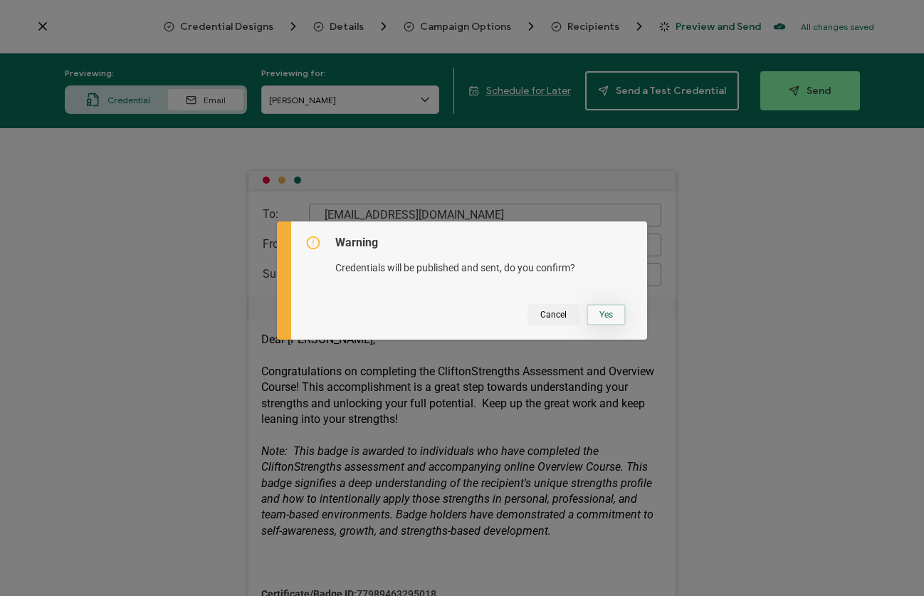
click at [609, 310] on button "Yes" at bounding box center [606, 314] width 39 height 21
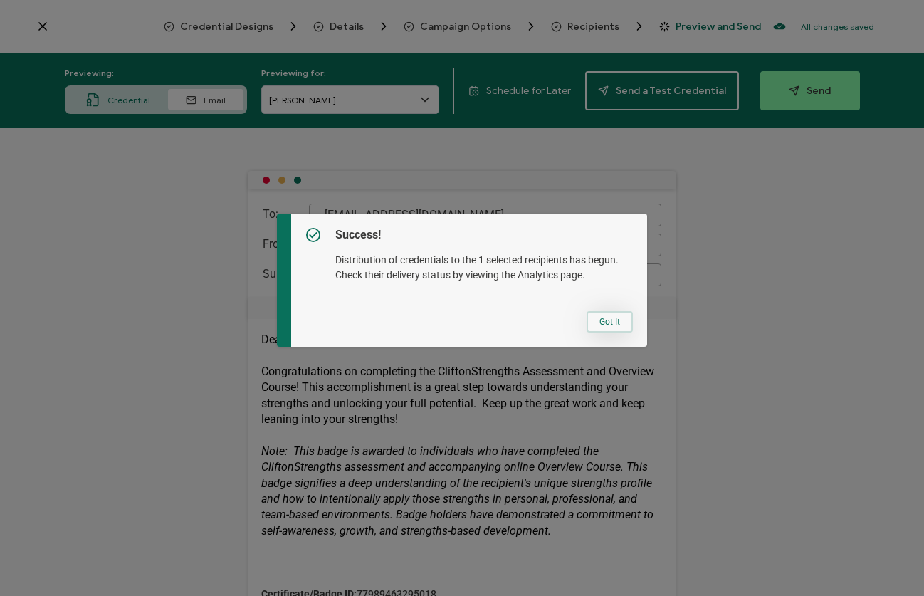
click at [607, 320] on button "Got It" at bounding box center [610, 321] width 46 height 21
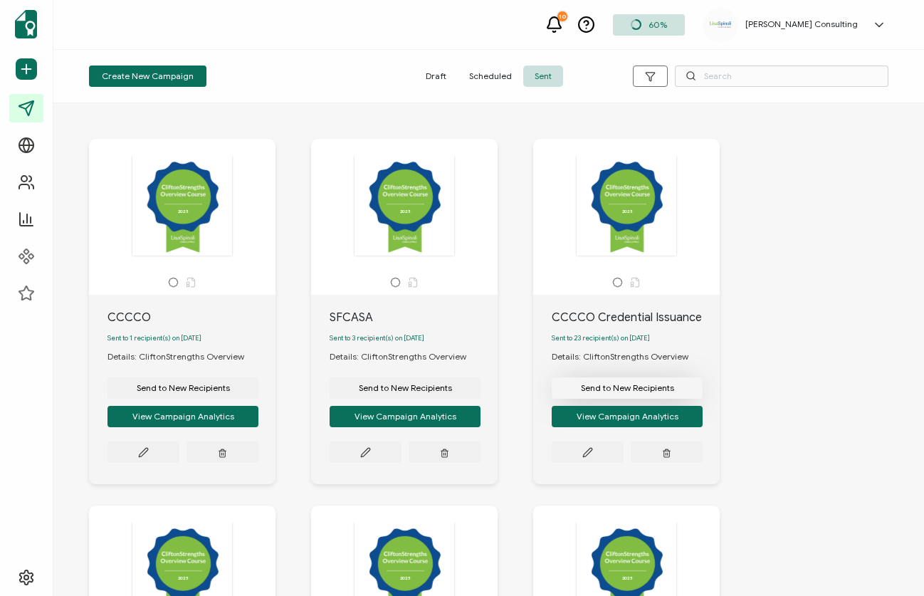
click at [644, 389] on span "Send to New Recipients" at bounding box center [627, 388] width 93 height 9
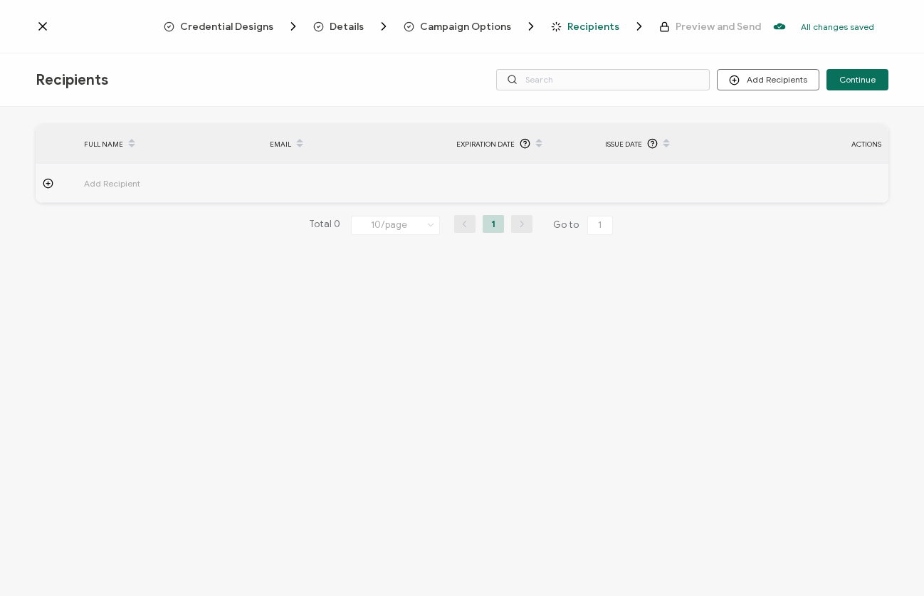
click at [43, 26] on icon at bounding box center [42, 26] width 7 height 7
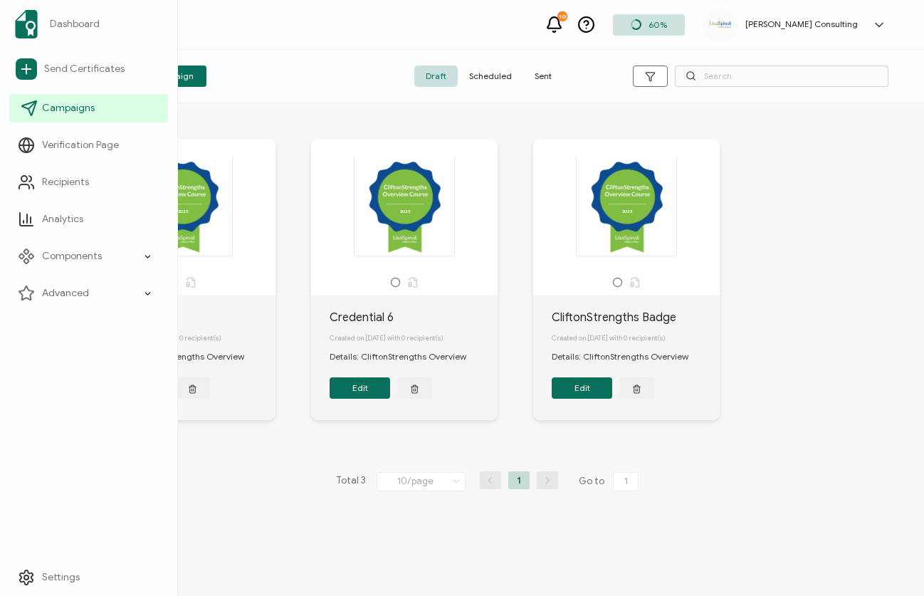
click at [56, 105] on span "Campaigns" at bounding box center [68, 108] width 53 height 14
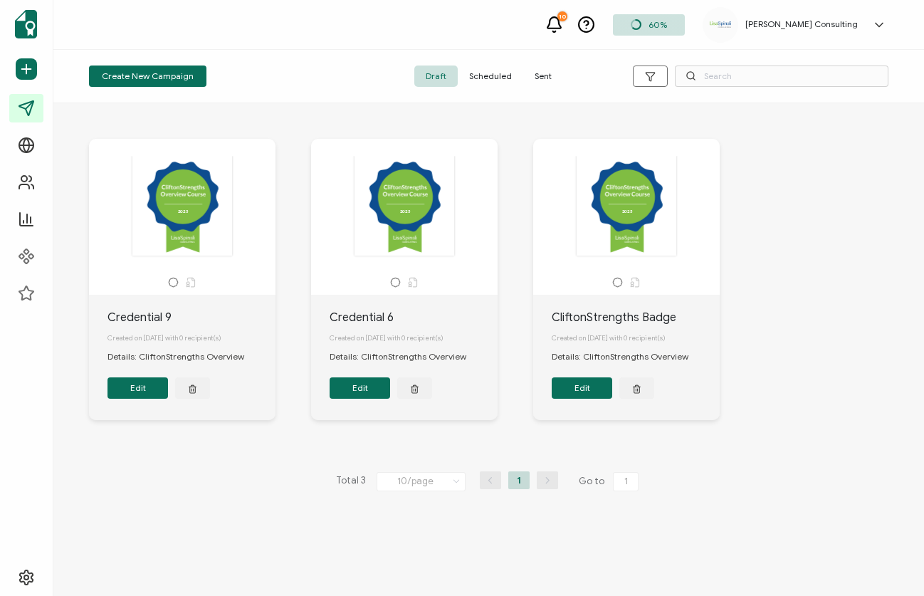
click at [627, 212] on div "2025 2025" at bounding box center [627, 205] width 150 height 101
click at [652, 206] on div "2025 2025" at bounding box center [627, 205] width 150 height 101
click at [629, 209] on div "2025 2025" at bounding box center [627, 205] width 150 height 101
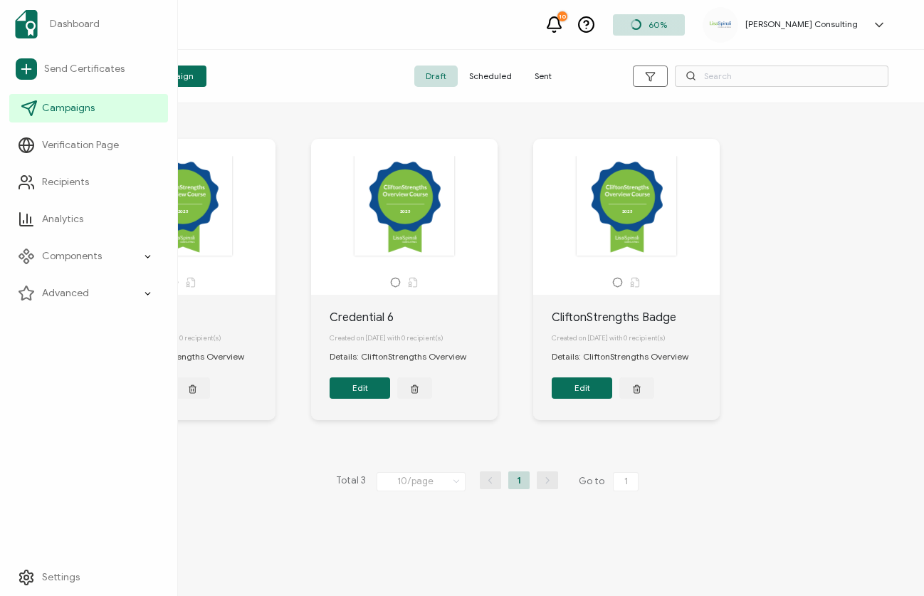
click at [54, 107] on span "Campaigns" at bounding box center [68, 108] width 53 height 14
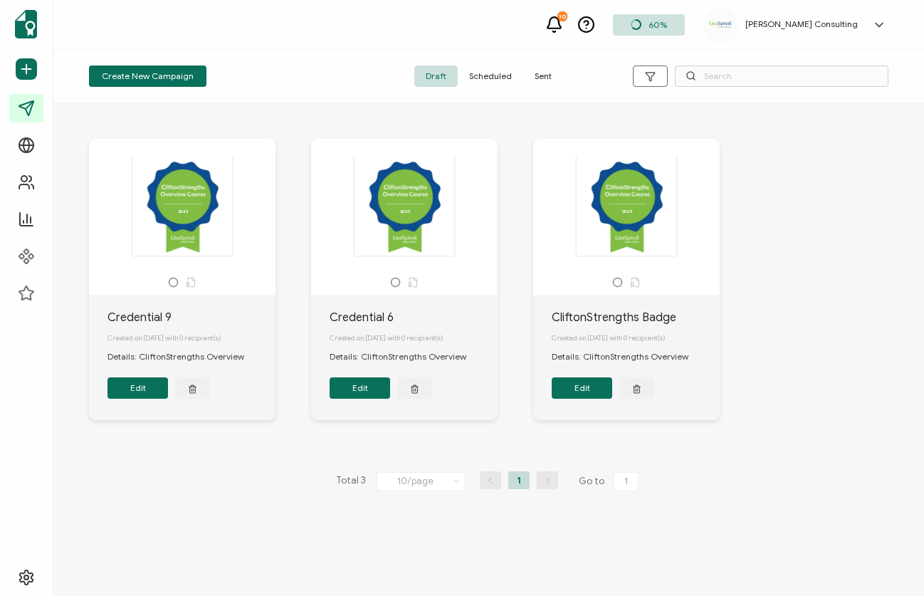
click at [548, 70] on span "Sent" at bounding box center [543, 76] width 40 height 21
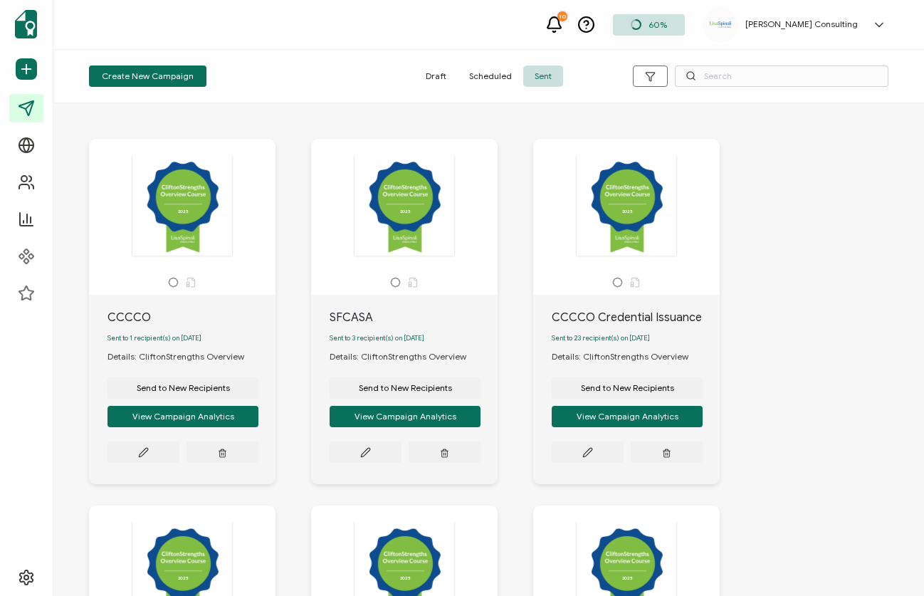
click at [501, 74] on span "Scheduled" at bounding box center [491, 76] width 66 height 21
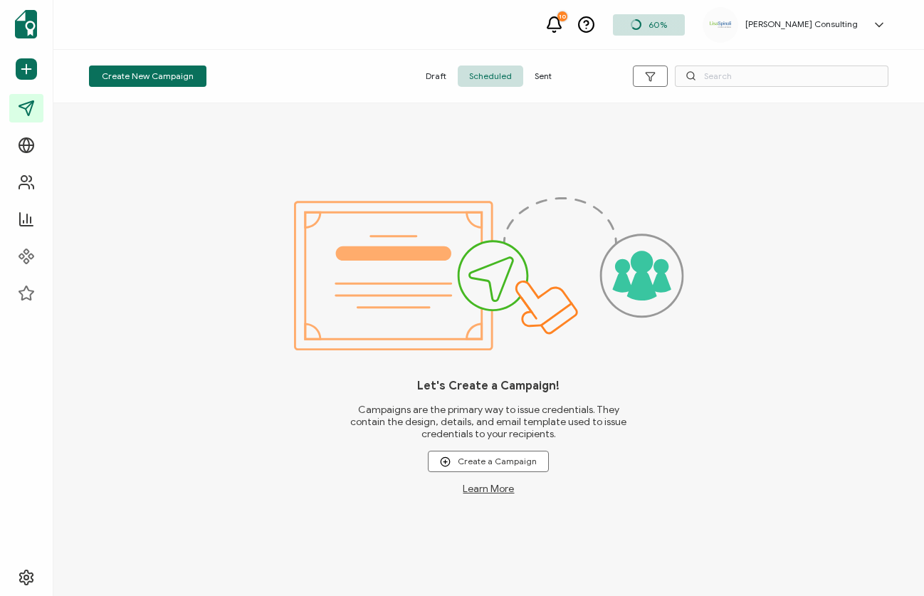
click at [537, 78] on span "Sent" at bounding box center [543, 76] width 40 height 21
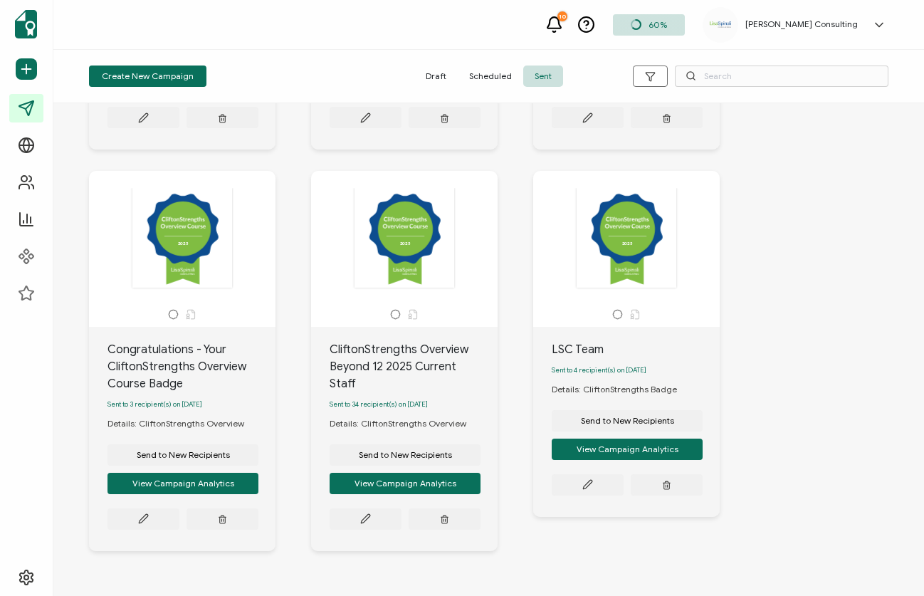
scroll to position [348, 0]
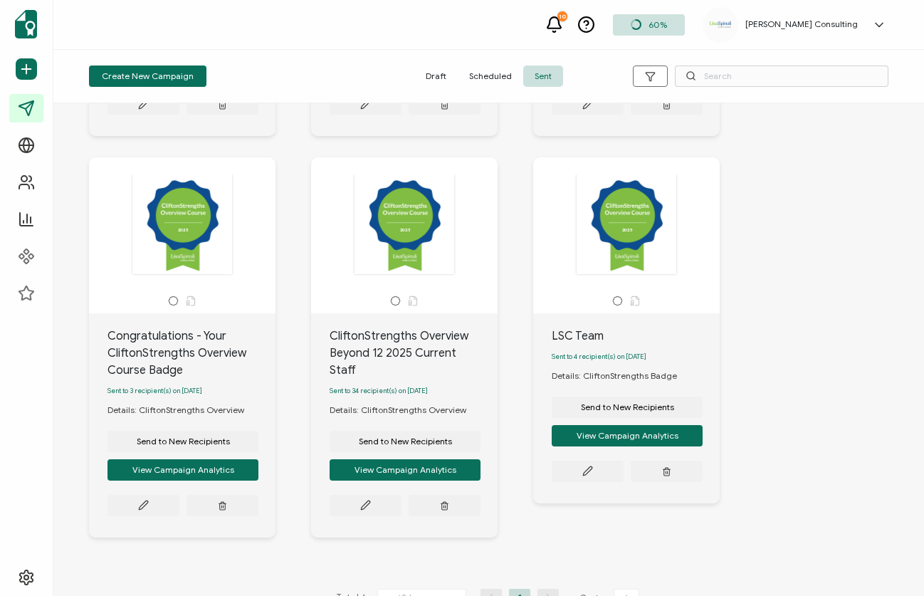
click at [443, 75] on span "Draft" at bounding box center [435, 76] width 43 height 21
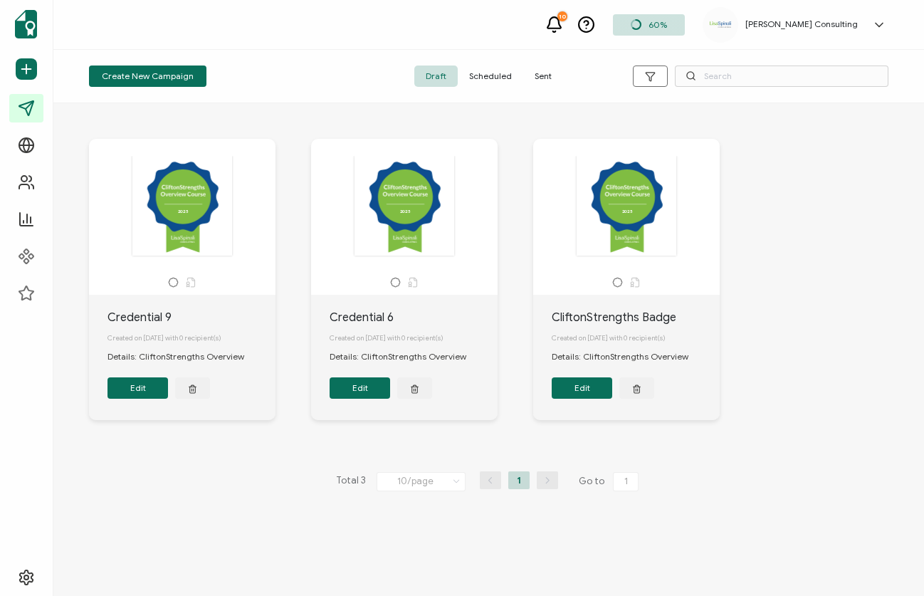
click at [538, 73] on span "Sent" at bounding box center [543, 76] width 40 height 21
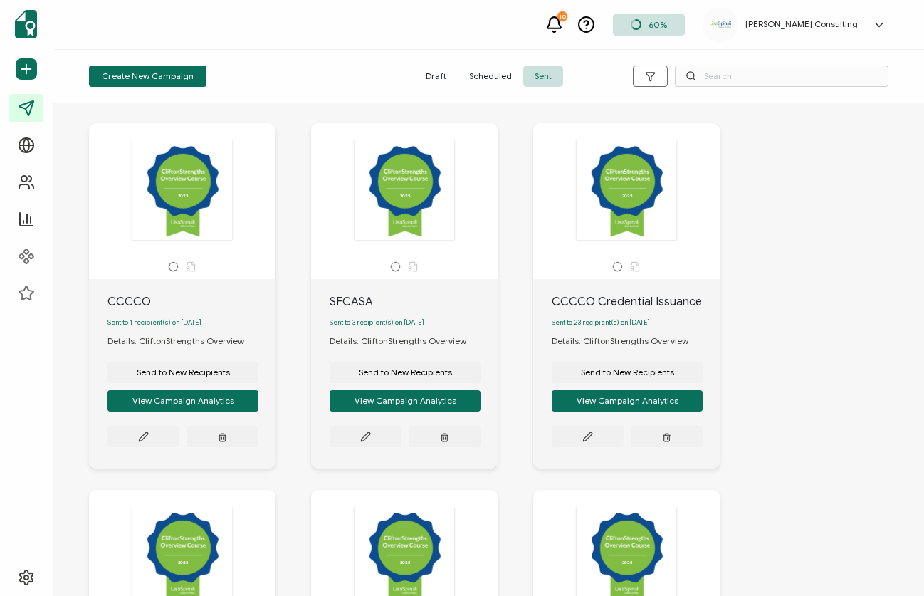
scroll to position [0, 0]
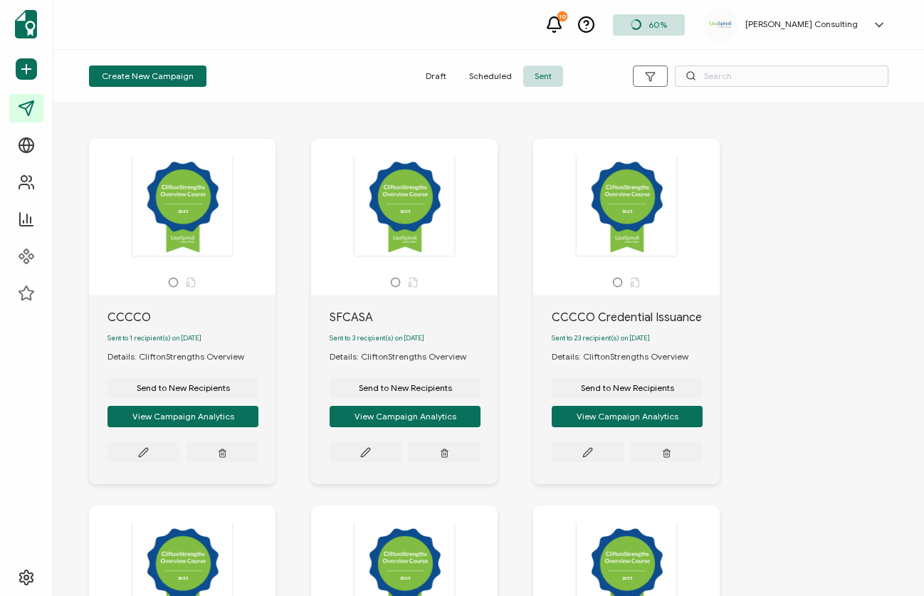
click at [667, 26] on span "60%" at bounding box center [658, 24] width 19 height 11
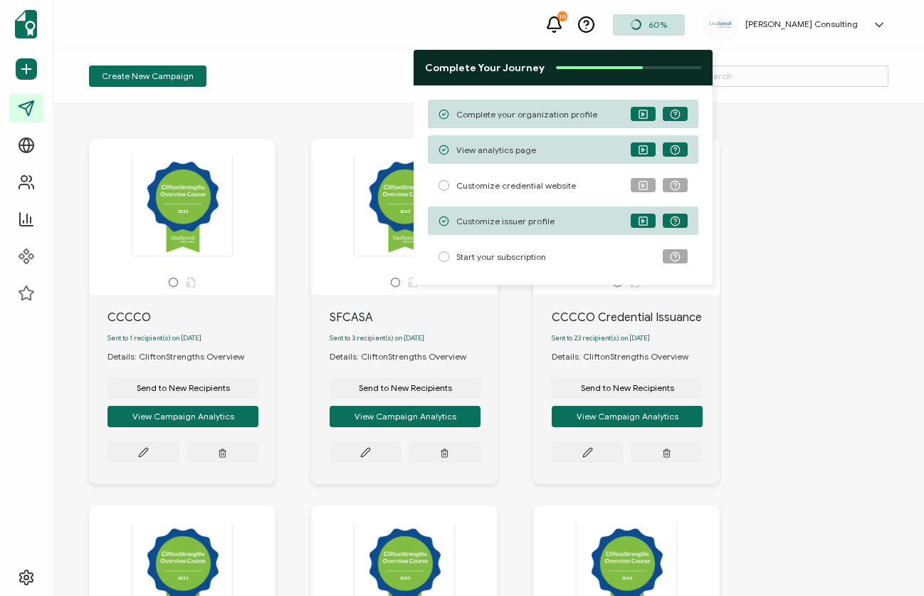
click at [785, 152] on div "2025 2025 CCCCO Sent to 1 recipient(s) on [DATE] Details: CliftonStrengths Over…" at bounding box center [489, 522] width 828 height 825
